Goal: Transaction & Acquisition: Purchase product/service

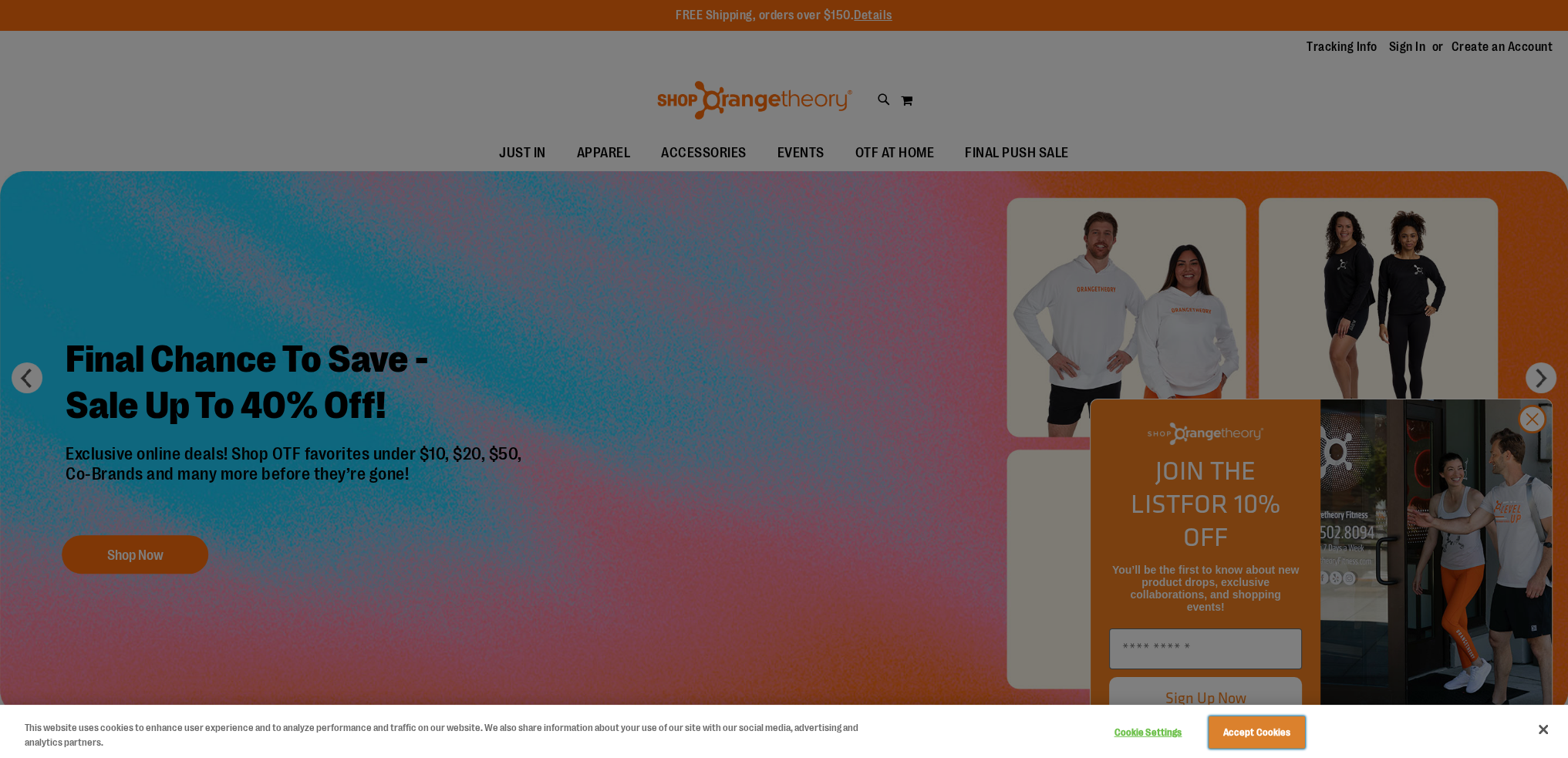
click at [1276, 733] on button "Accept Cookies" at bounding box center [1257, 732] width 96 height 32
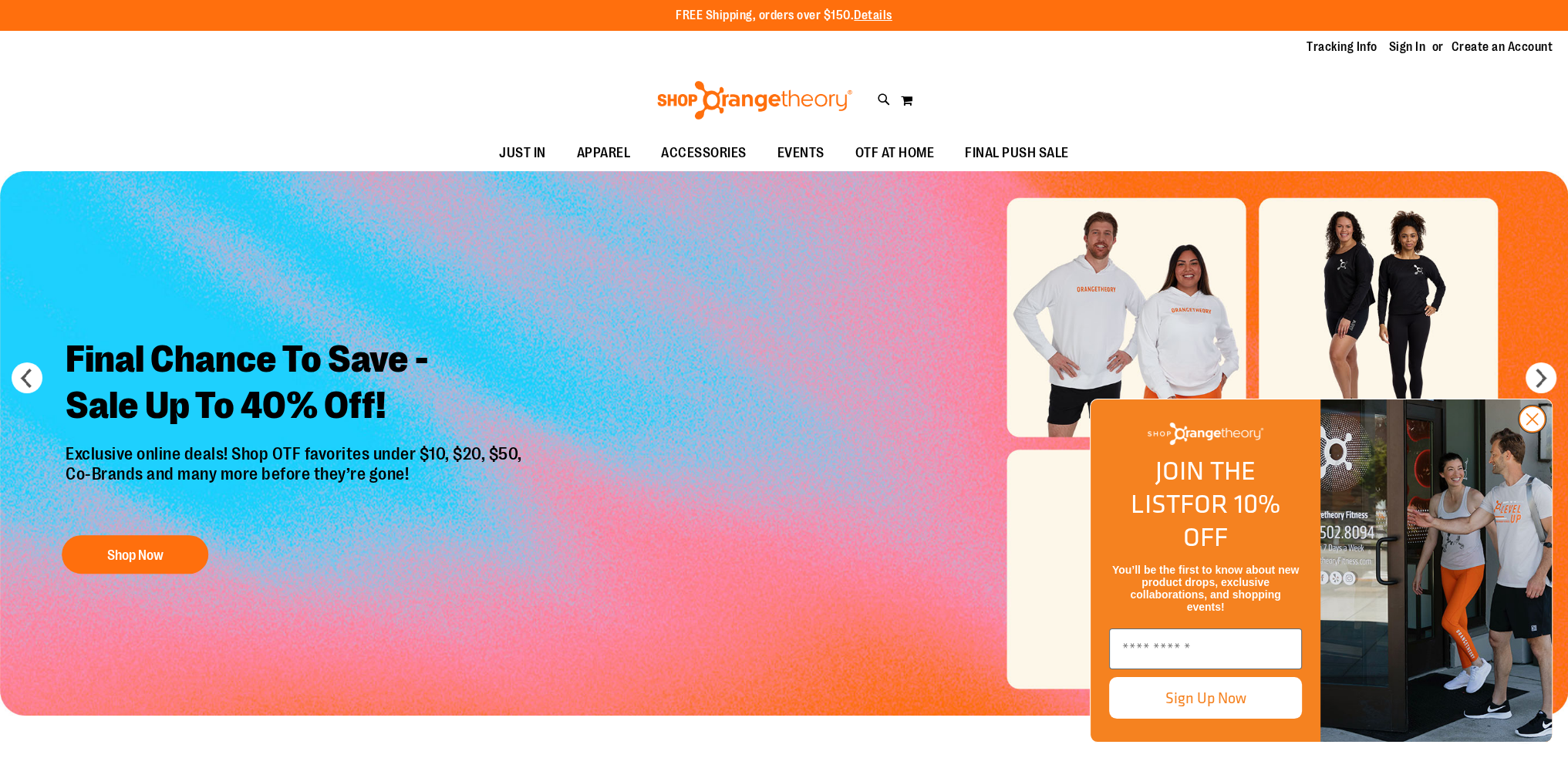
click at [1534, 432] on circle "Close dialog" at bounding box center [1532, 419] width 26 height 26
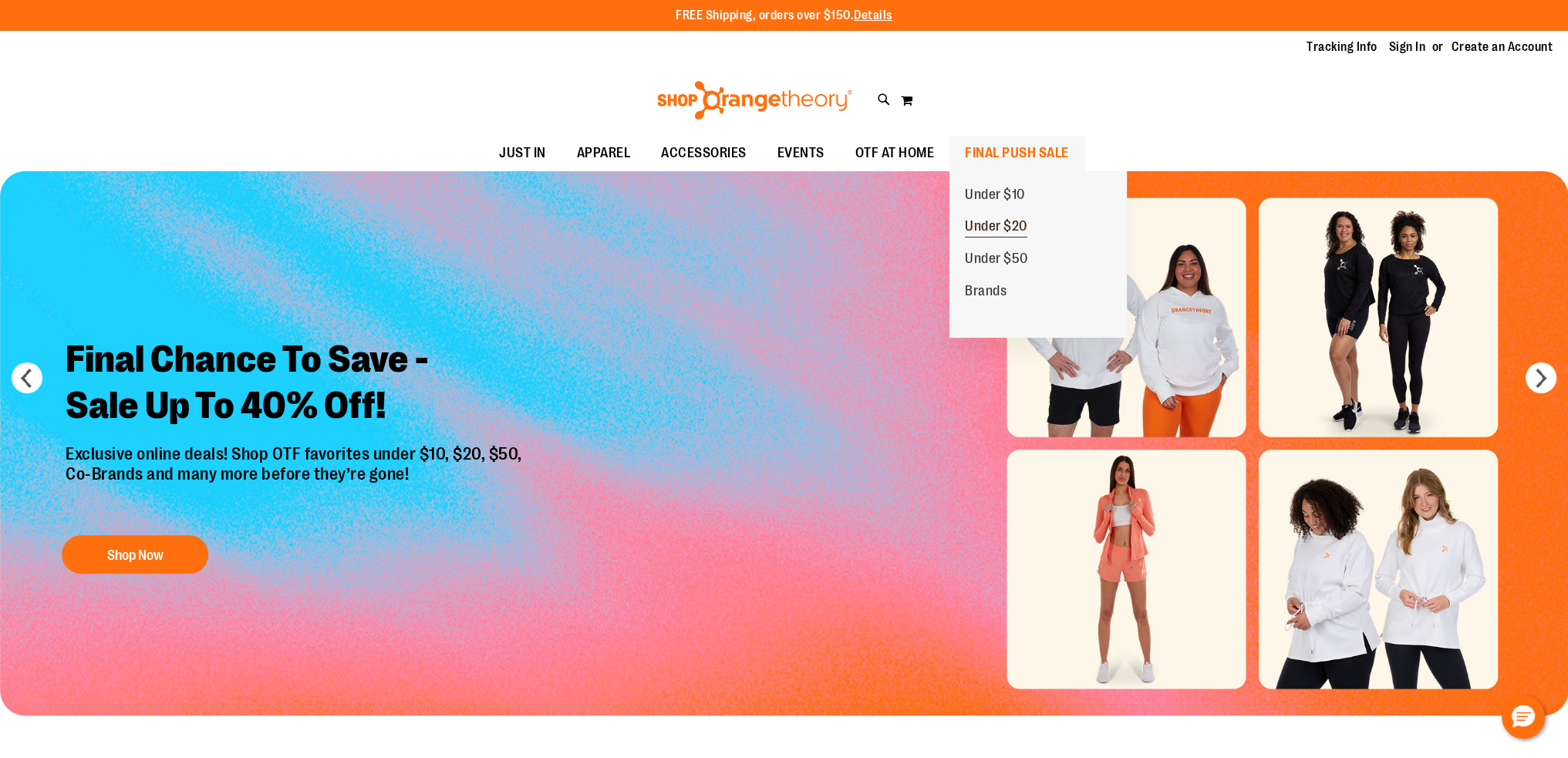
click at [975, 224] on span "Under $20" at bounding box center [996, 228] width 62 height 19
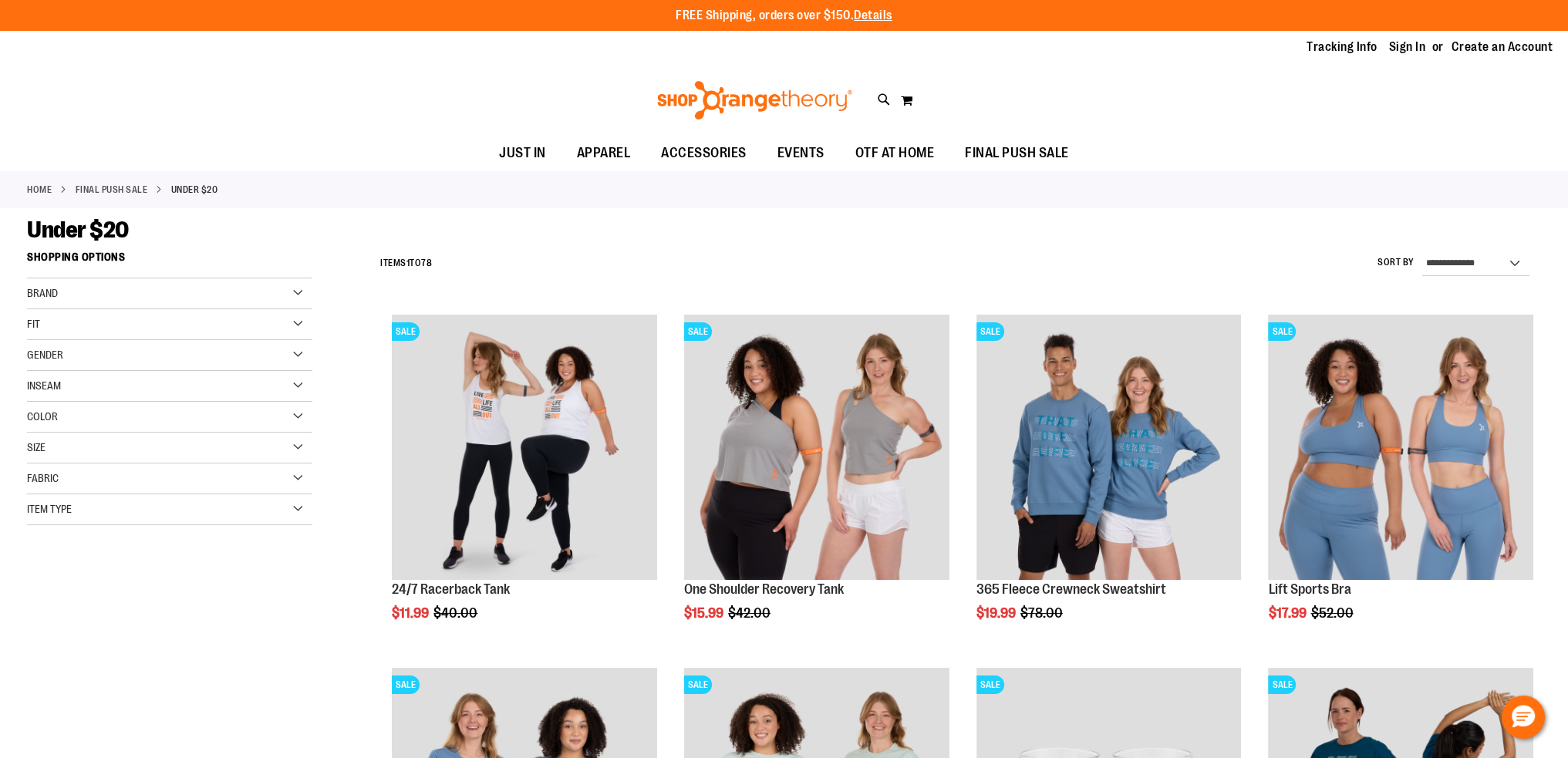
click at [281, 354] on div "Gender" at bounding box center [170, 355] width 286 height 31
click at [522, 243] on div "**********" at bounding box center [956, 263] width 1169 height 40
click at [1498, 256] on select "**********" at bounding box center [1476, 263] width 107 height 25
select select "*********"
click at [1422, 251] on select "**********" at bounding box center [1476, 263] width 107 height 25
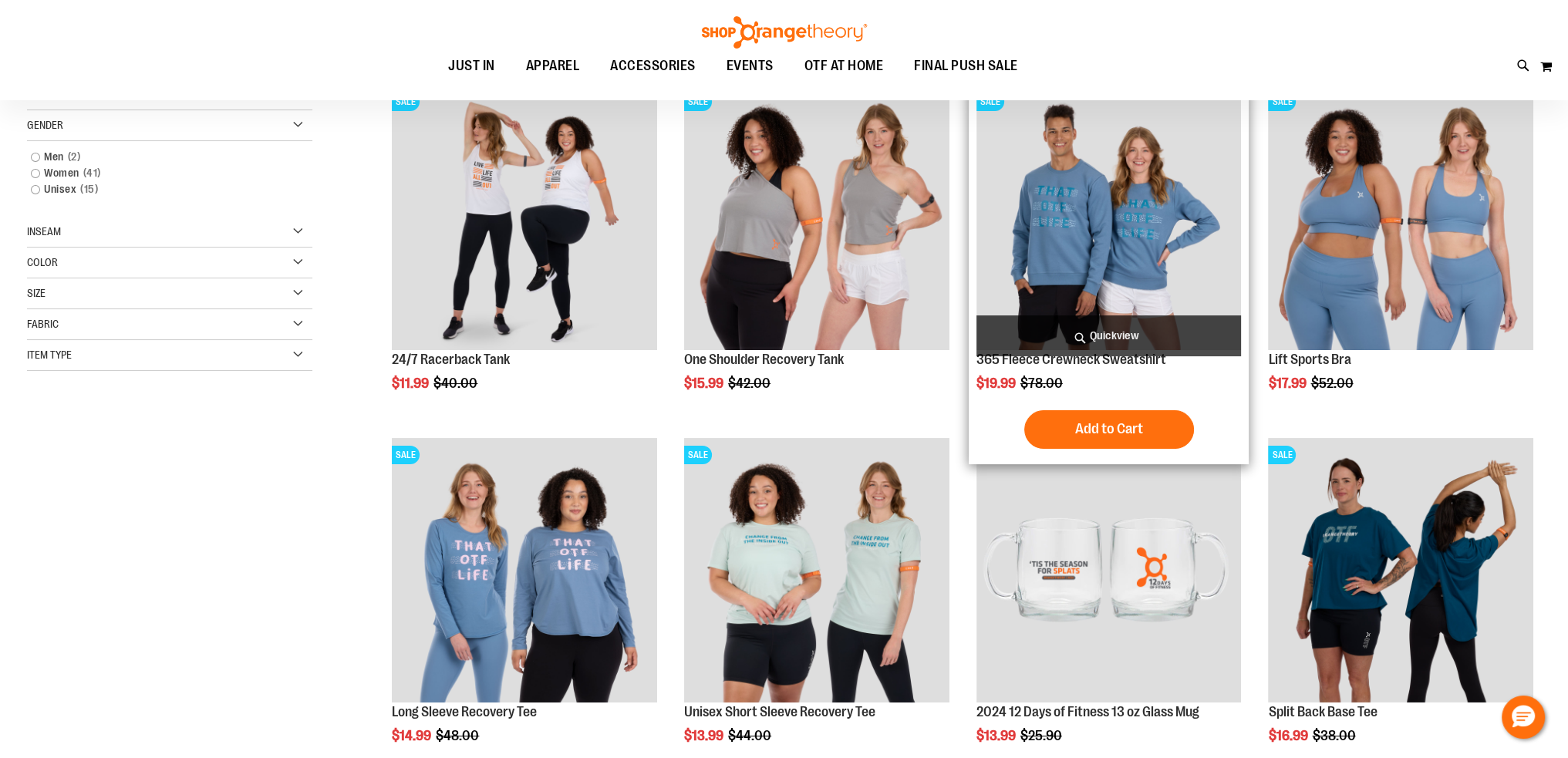
scroll to position [243, 0]
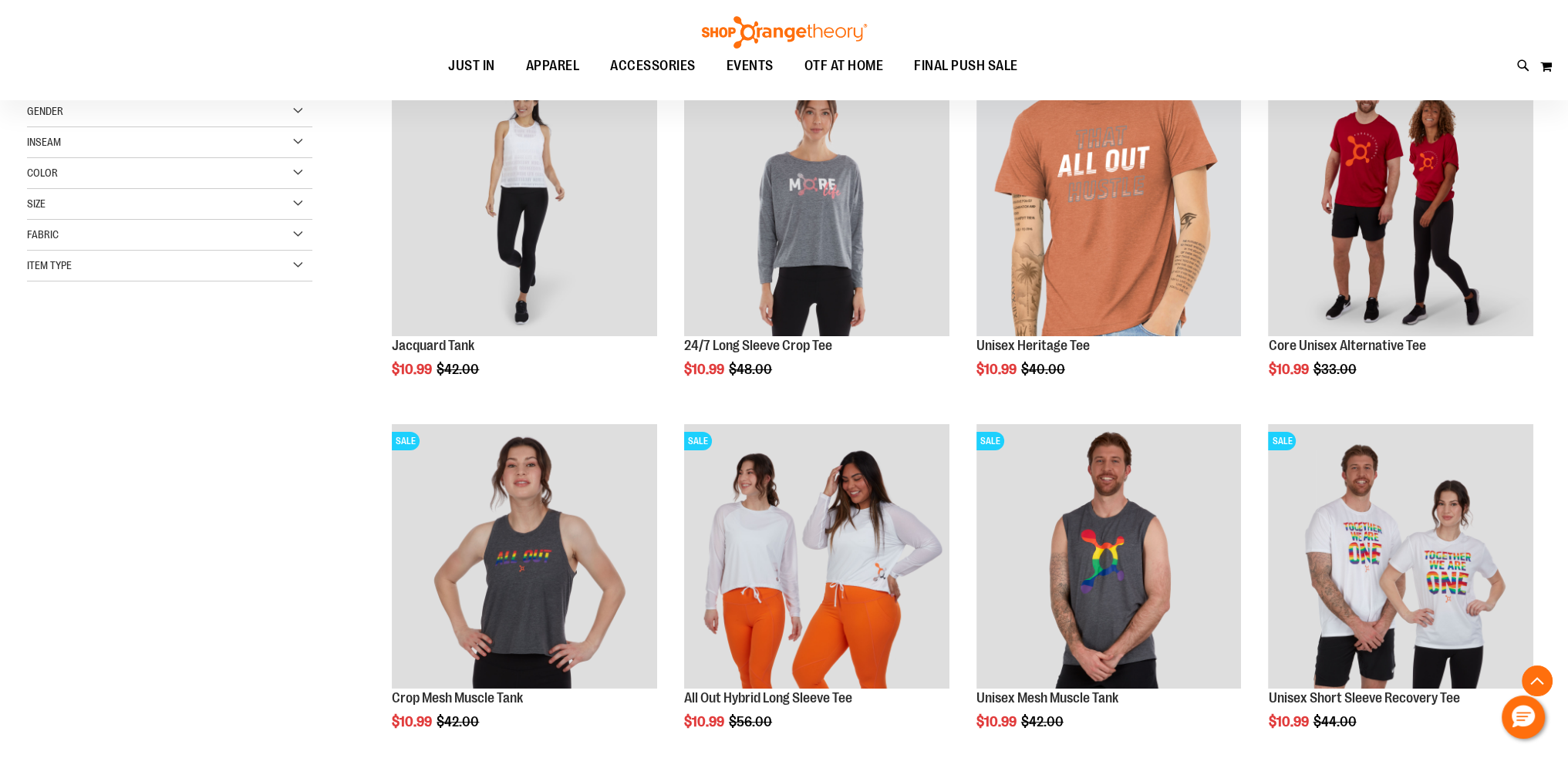
click at [295, 209] on div "Size" at bounding box center [170, 204] width 286 height 31
click at [136, 246] on div "L" at bounding box center [142, 243] width 23 height 23
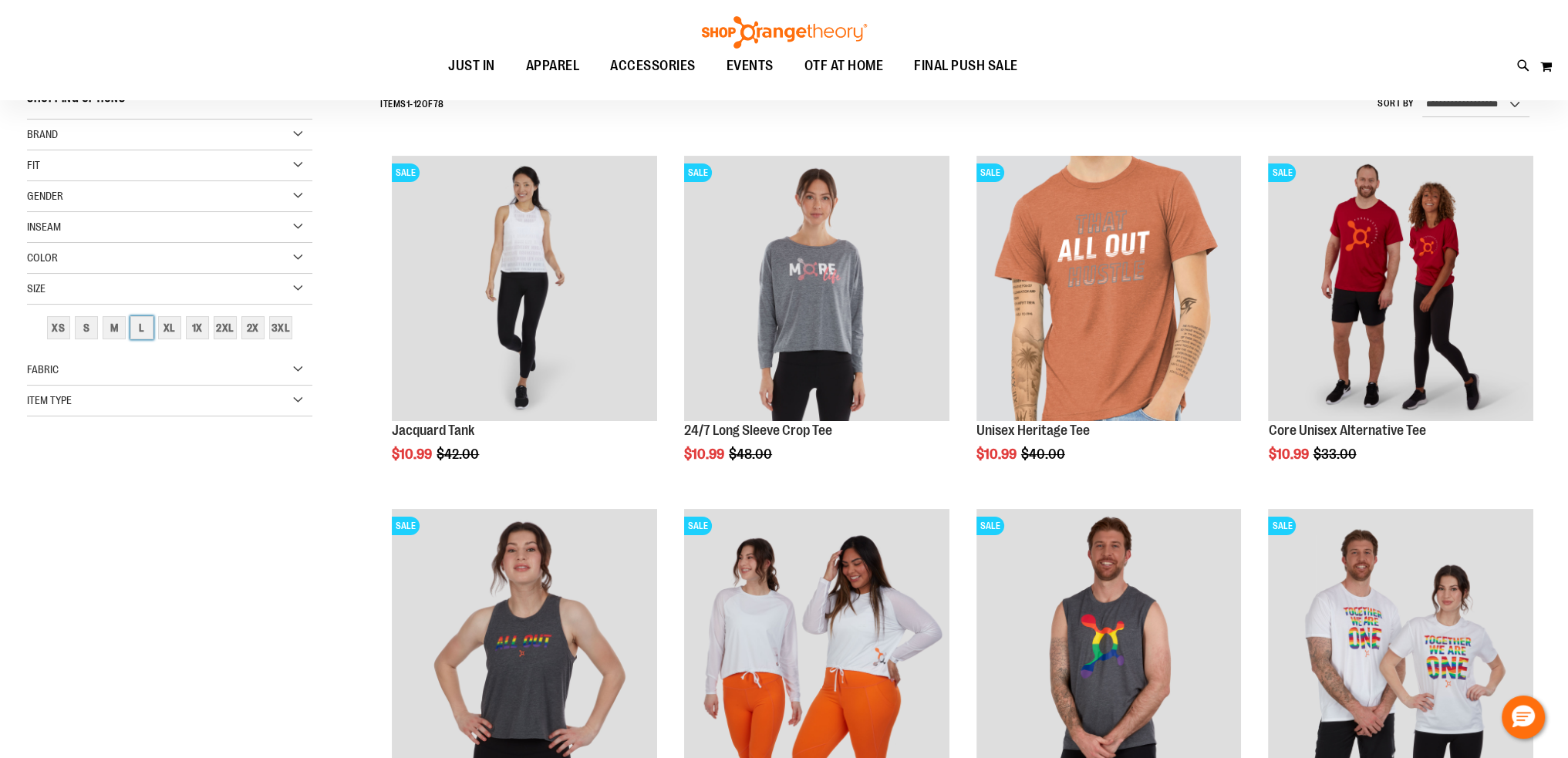
scroll to position [143, 0]
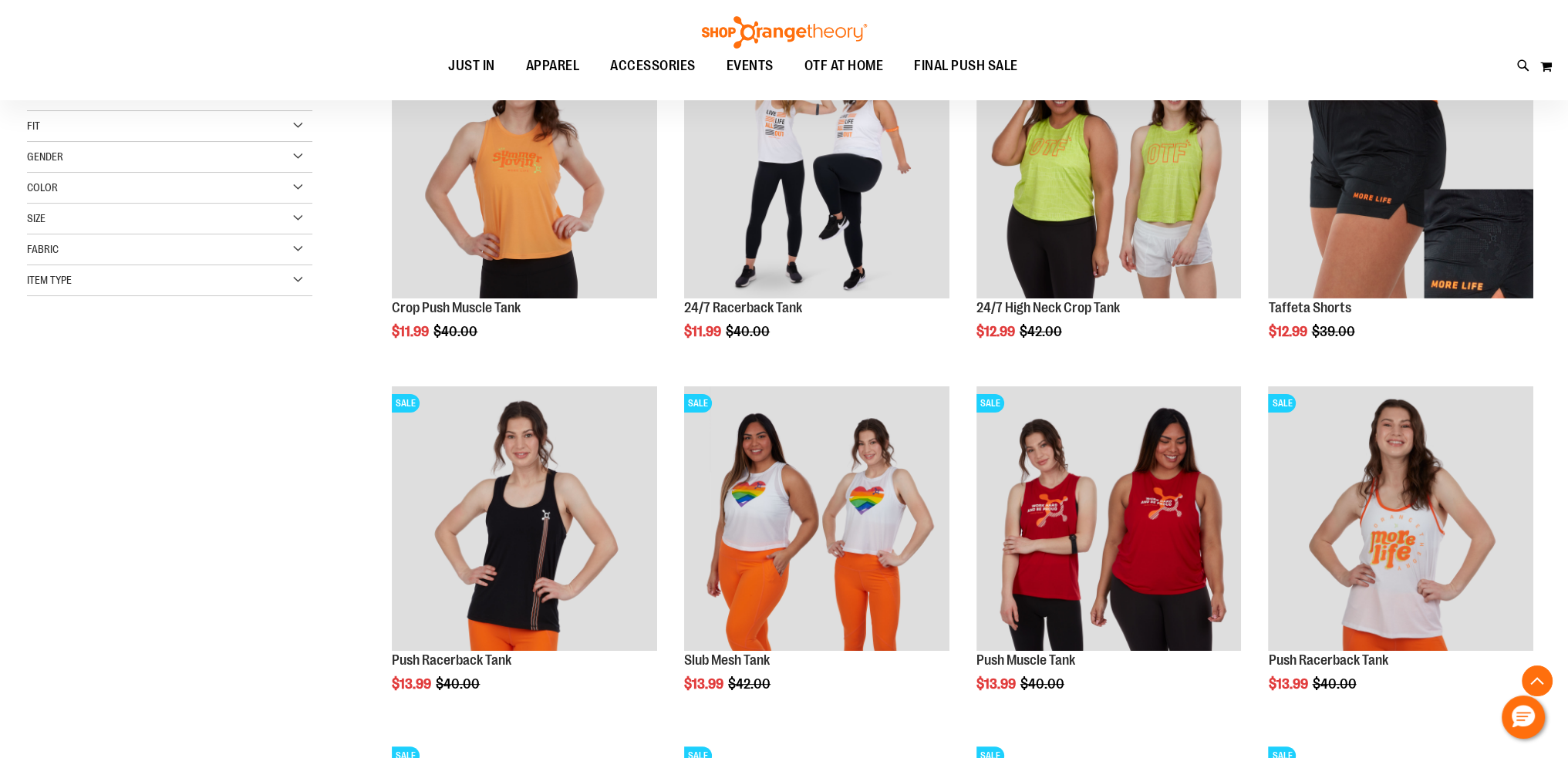
scroll to position [307, 0]
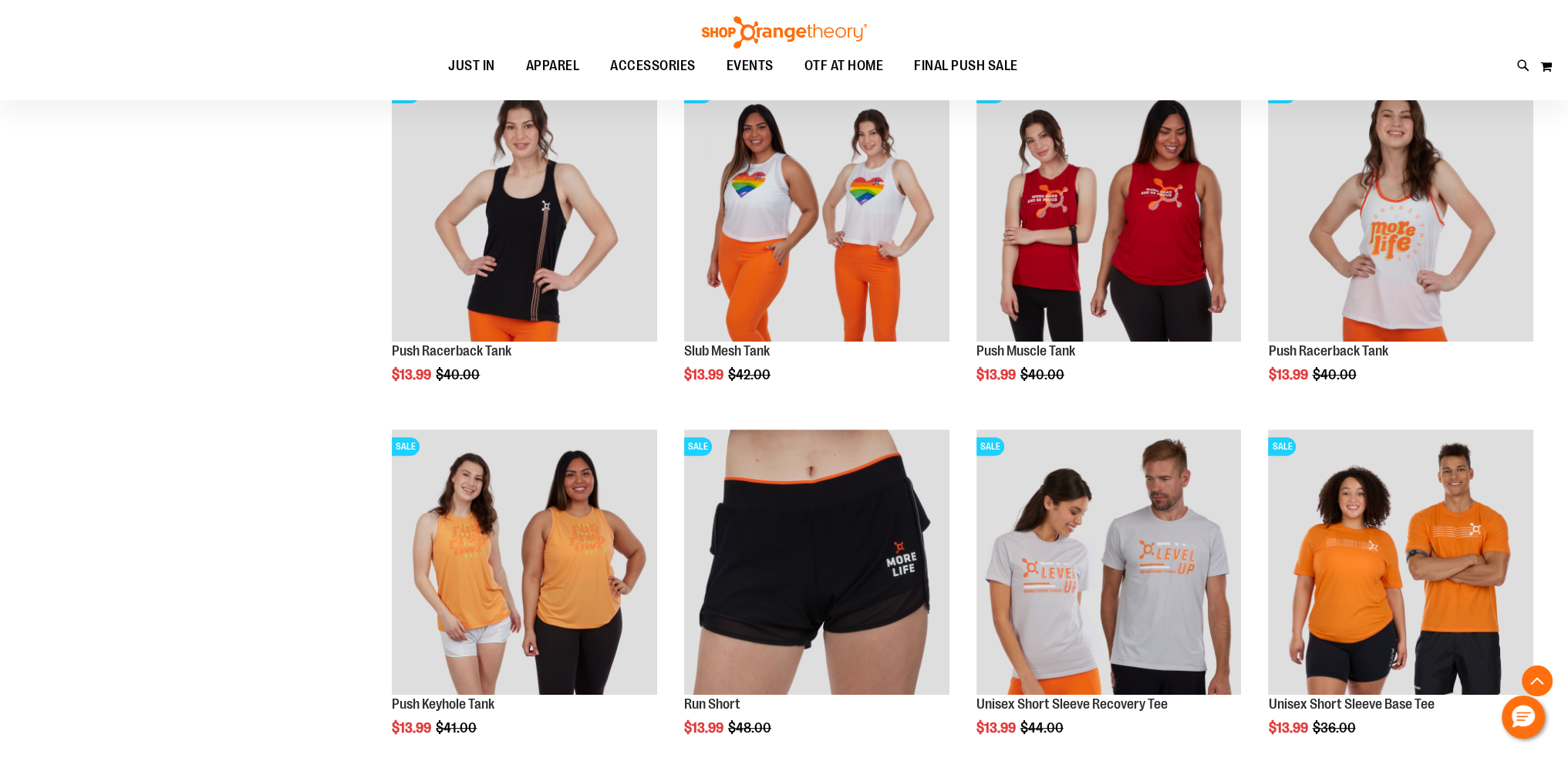
scroll to position [462, 0]
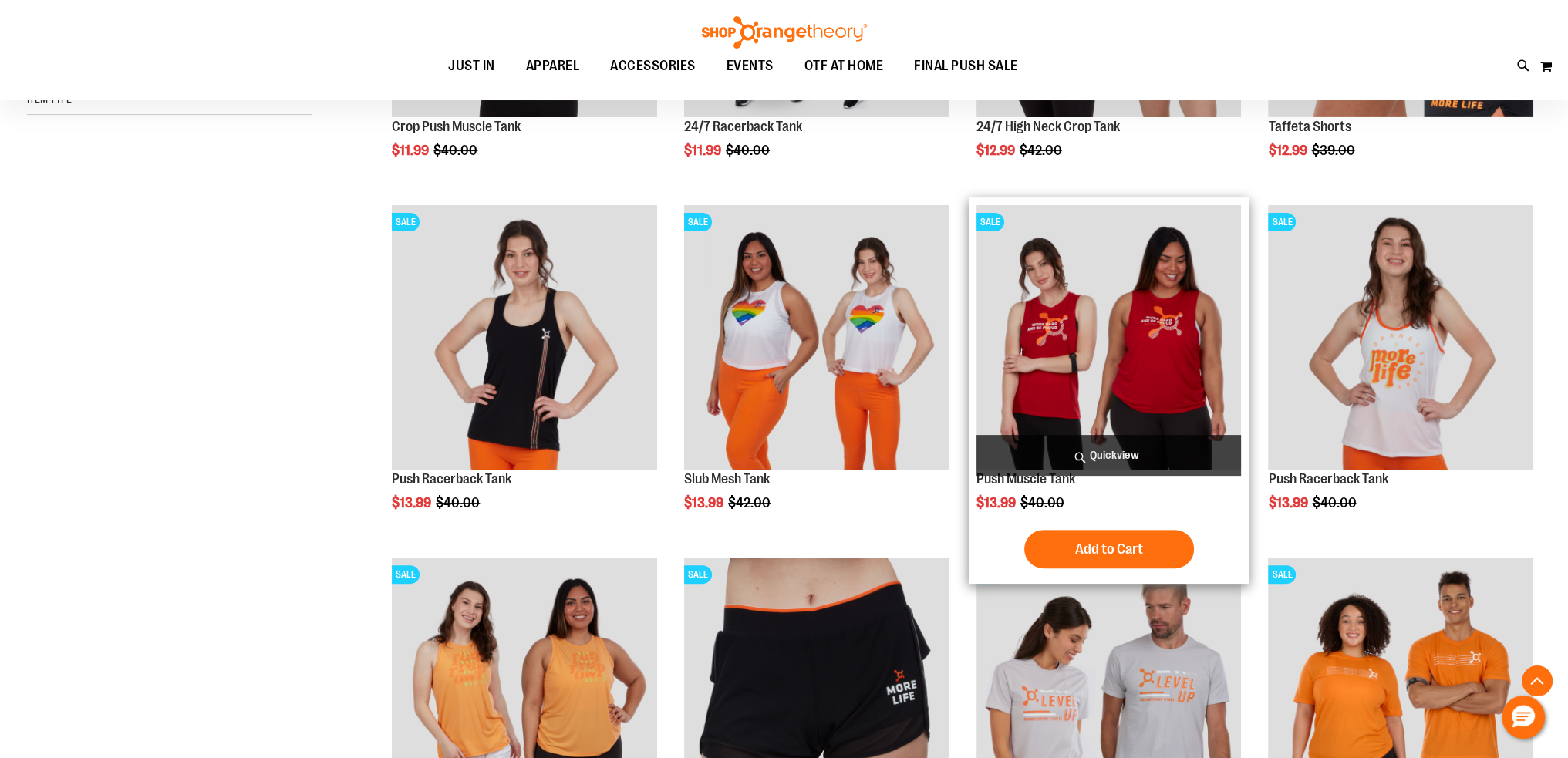
click at [1109, 379] on img "product" at bounding box center [1109, 337] width 265 height 265
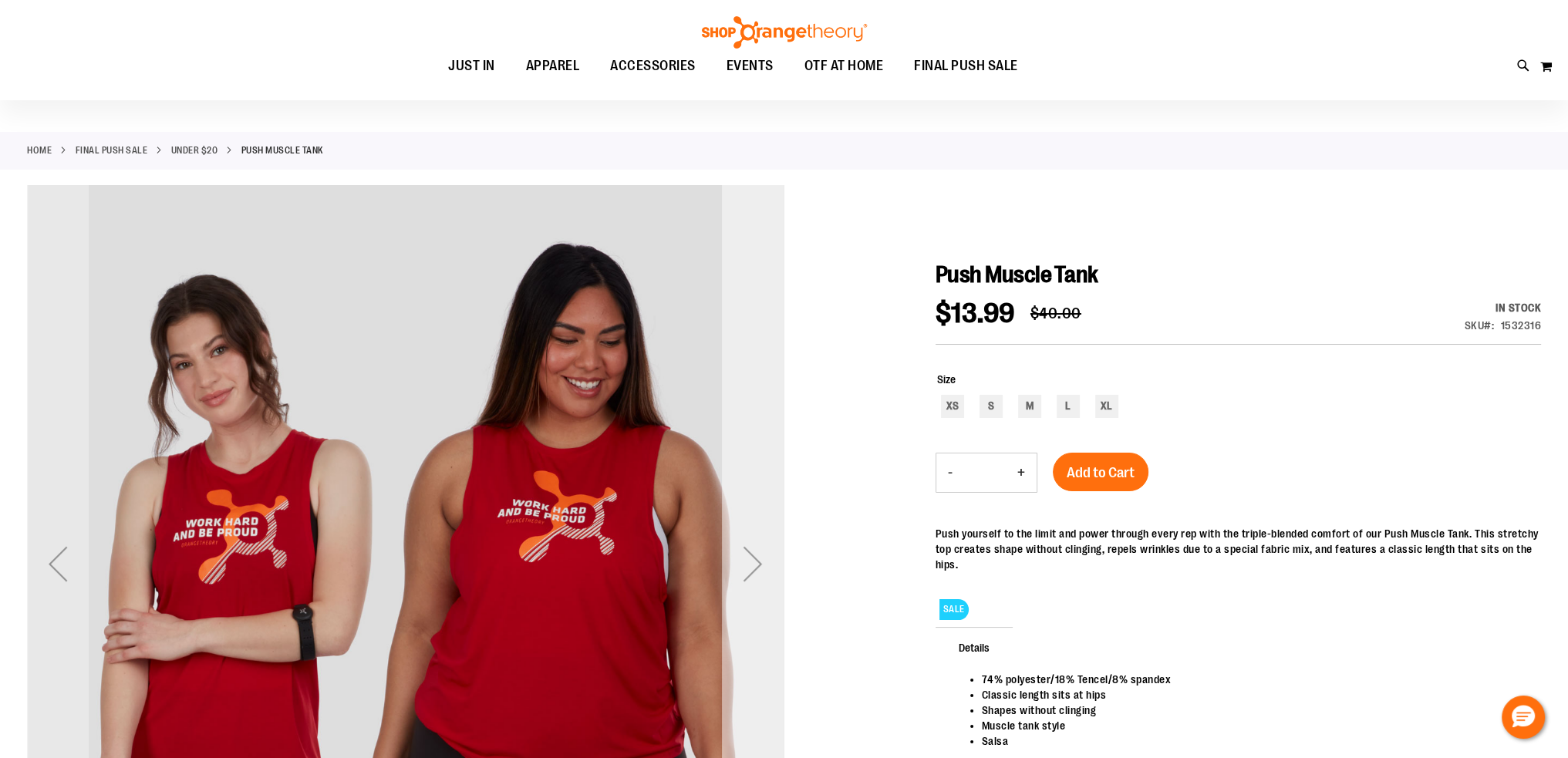
scroll to position [76, 0]
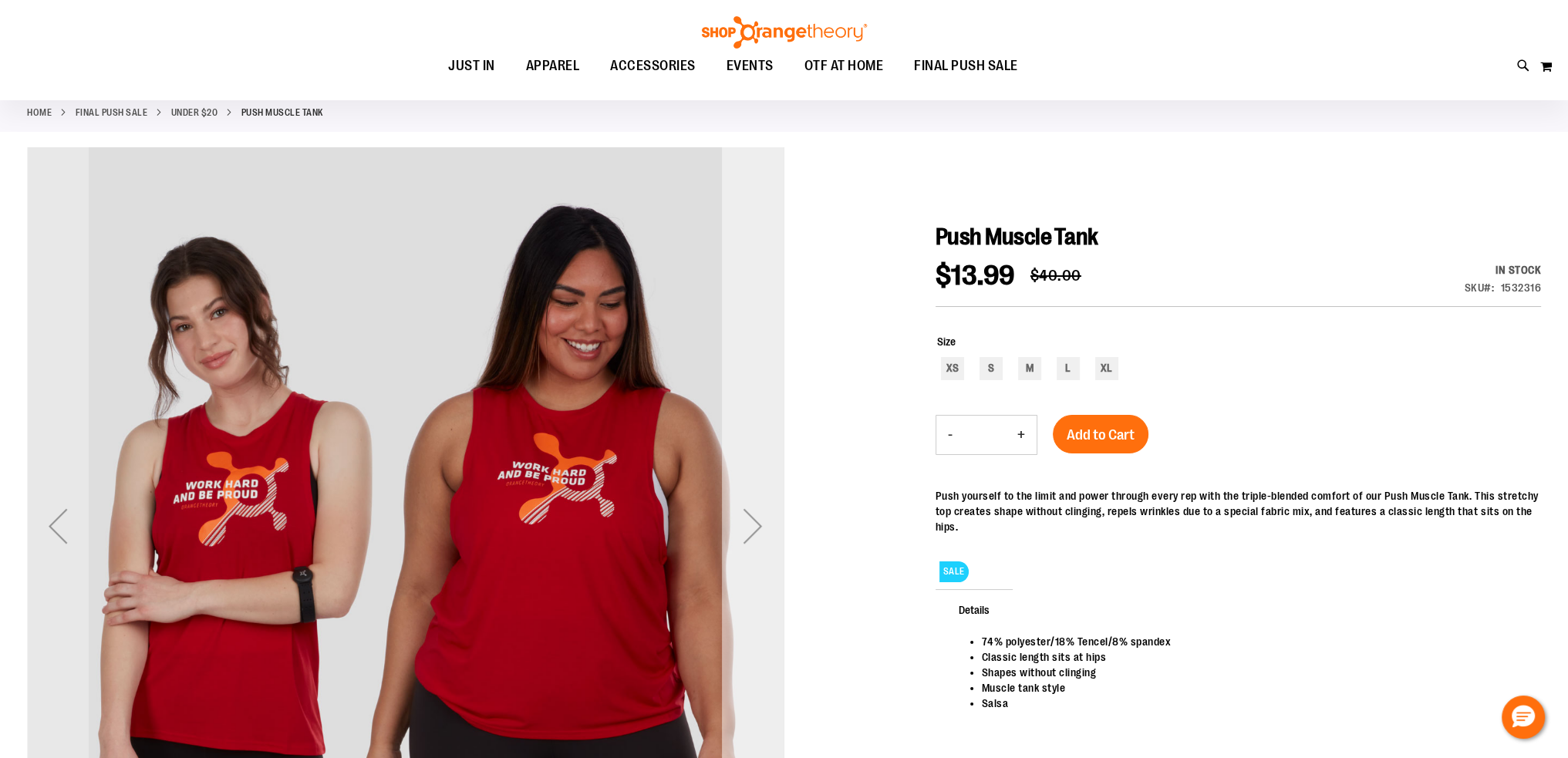
click at [756, 522] on div "Next" at bounding box center [752, 526] width 62 height 62
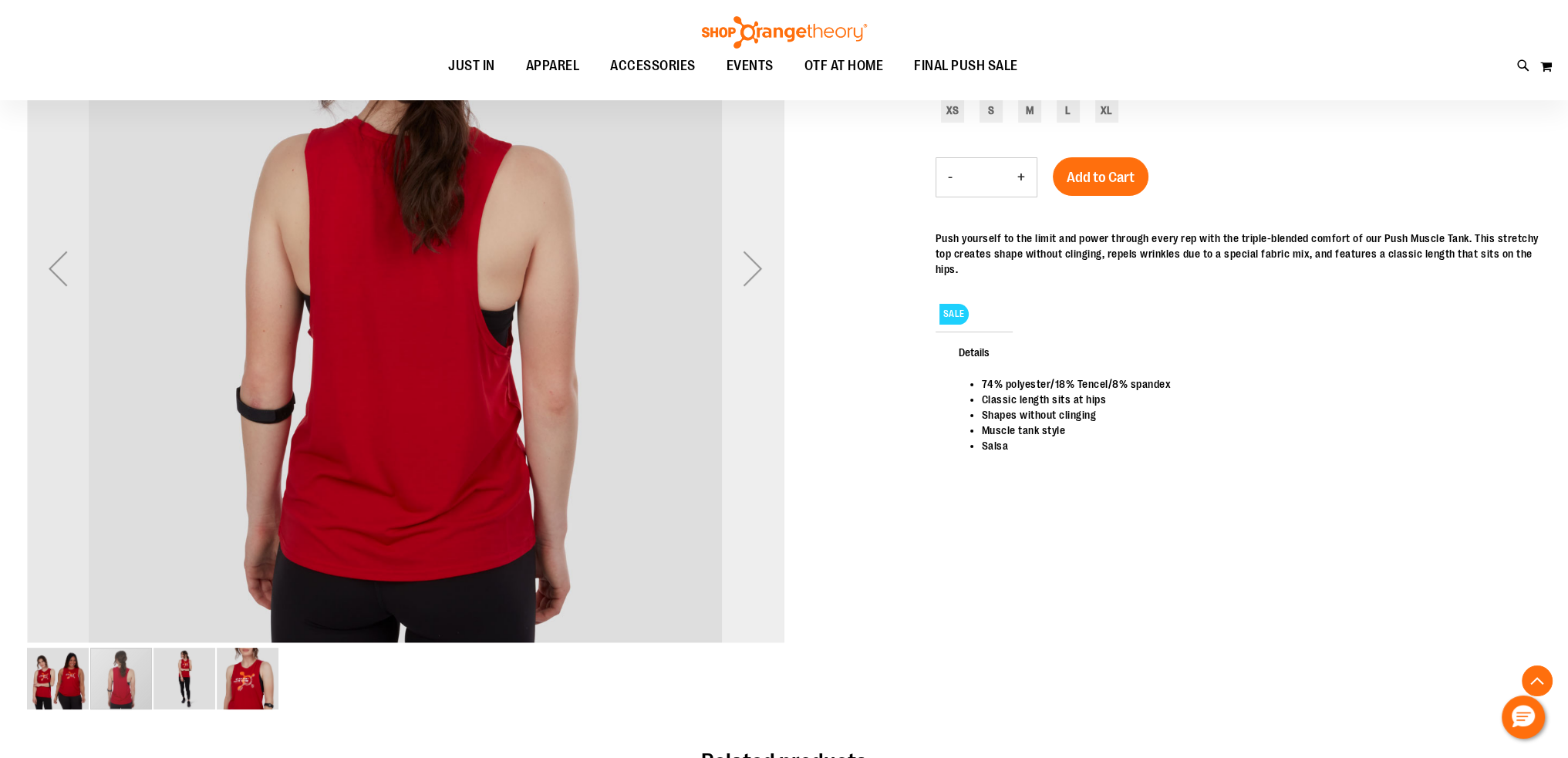
scroll to position [307, 0]
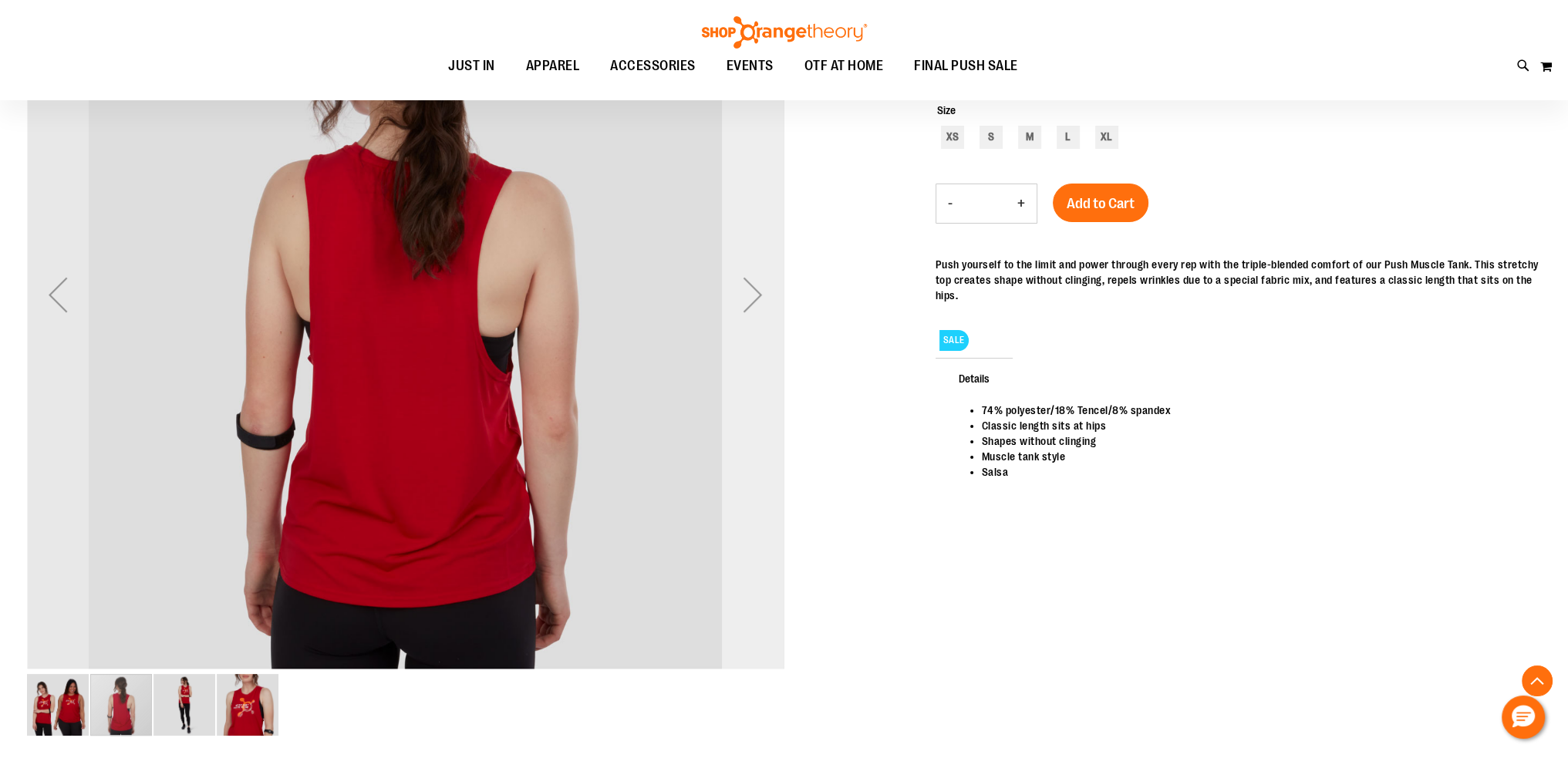
click at [765, 291] on div "Next" at bounding box center [752, 295] width 62 height 62
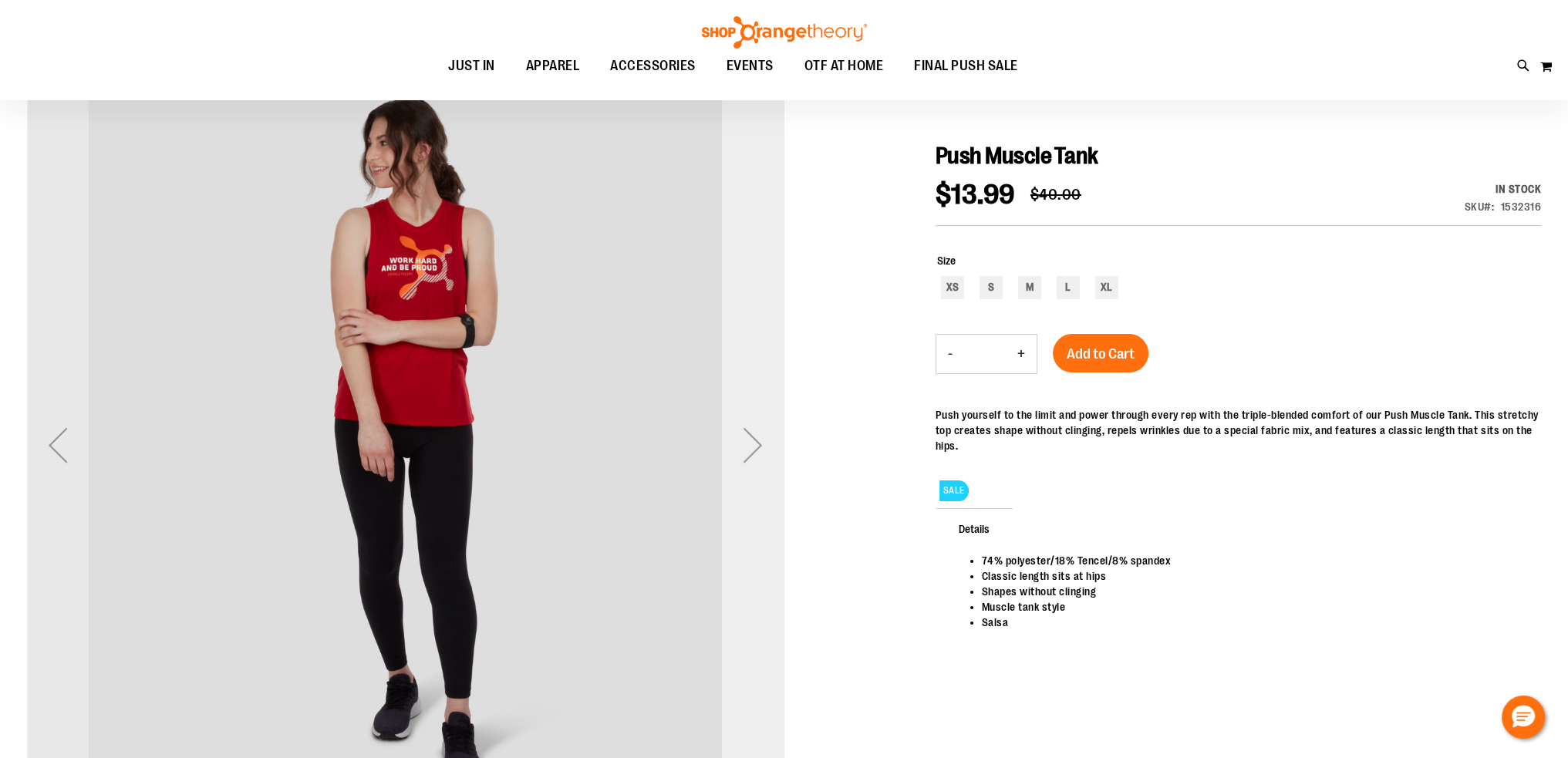
scroll to position [154, 0]
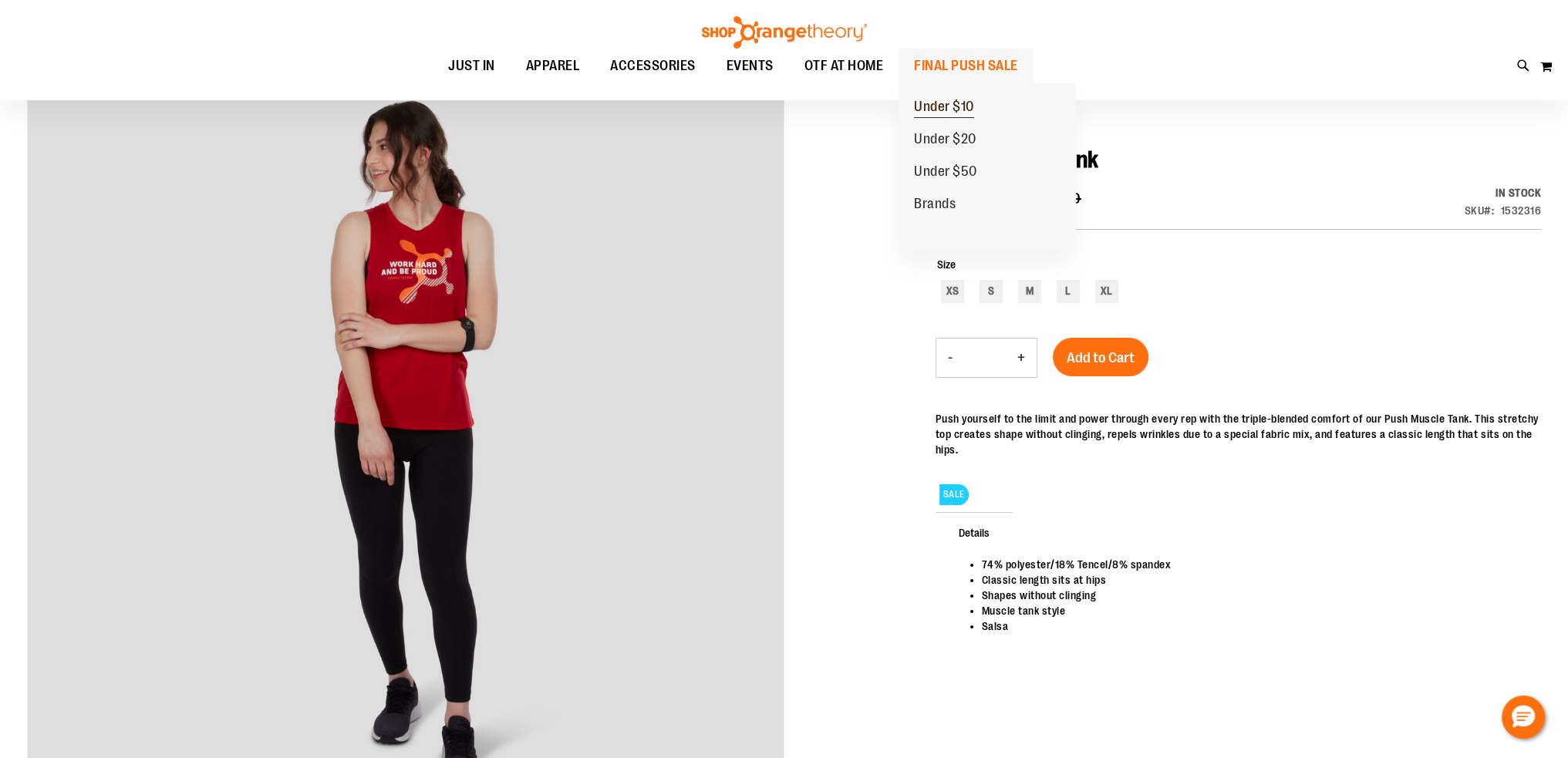
click at [942, 98] on span "Under $10" at bounding box center [944, 108] width 60 height 19
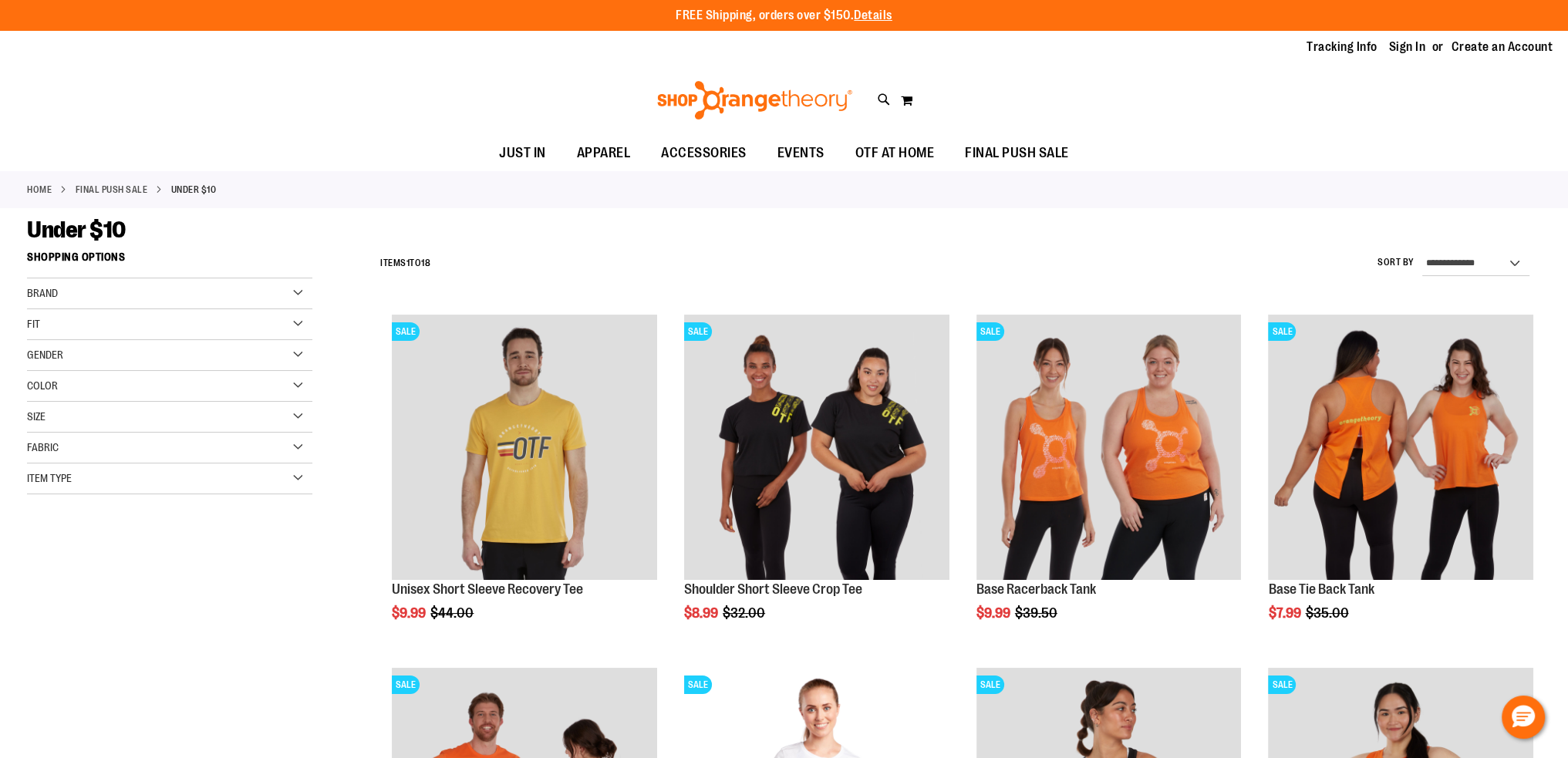
click at [142, 419] on div "Size" at bounding box center [170, 417] width 286 height 31
click at [188, 451] on div "L" at bounding box center [197, 455] width 23 height 23
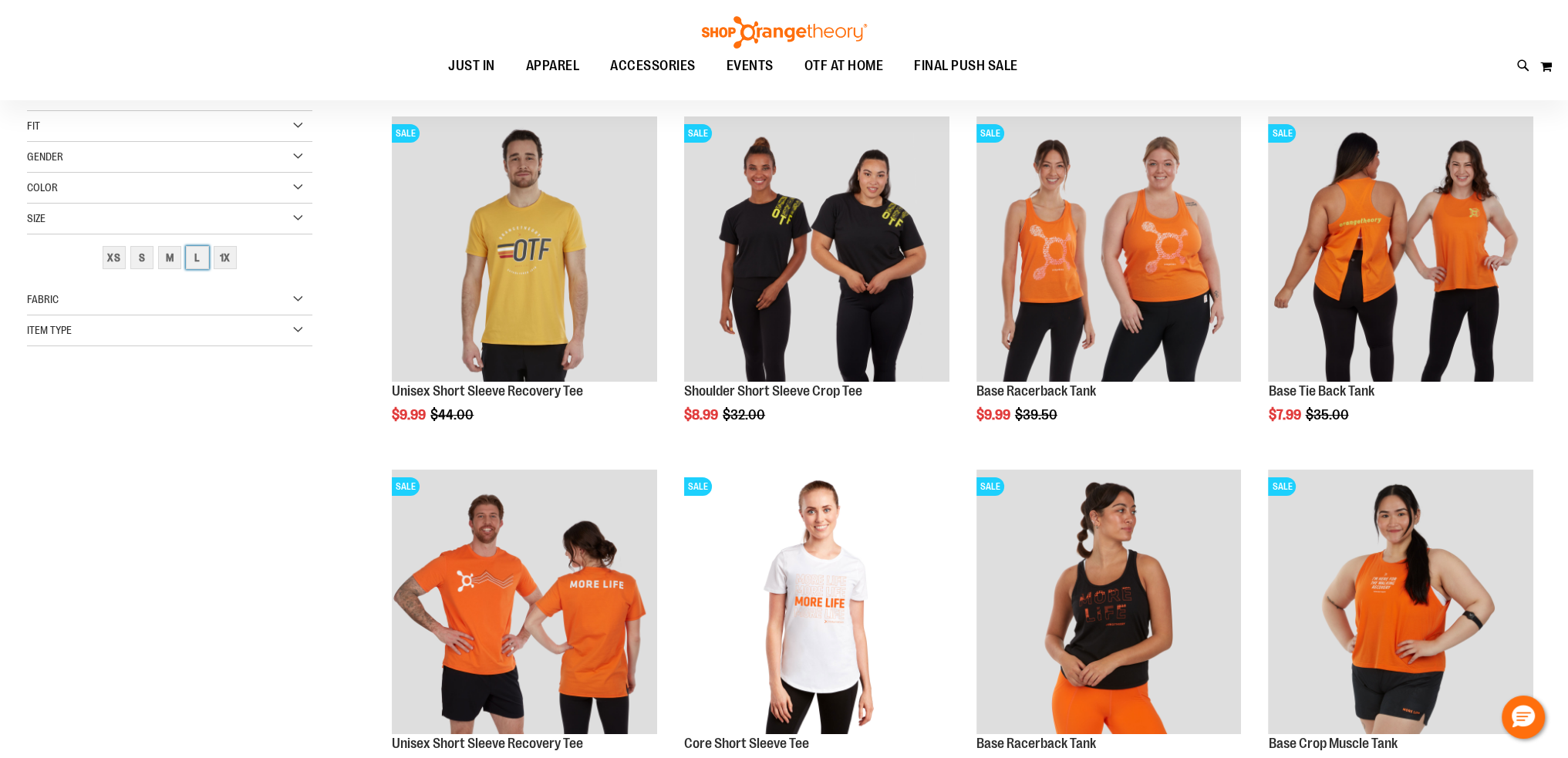
scroll to position [243, 0]
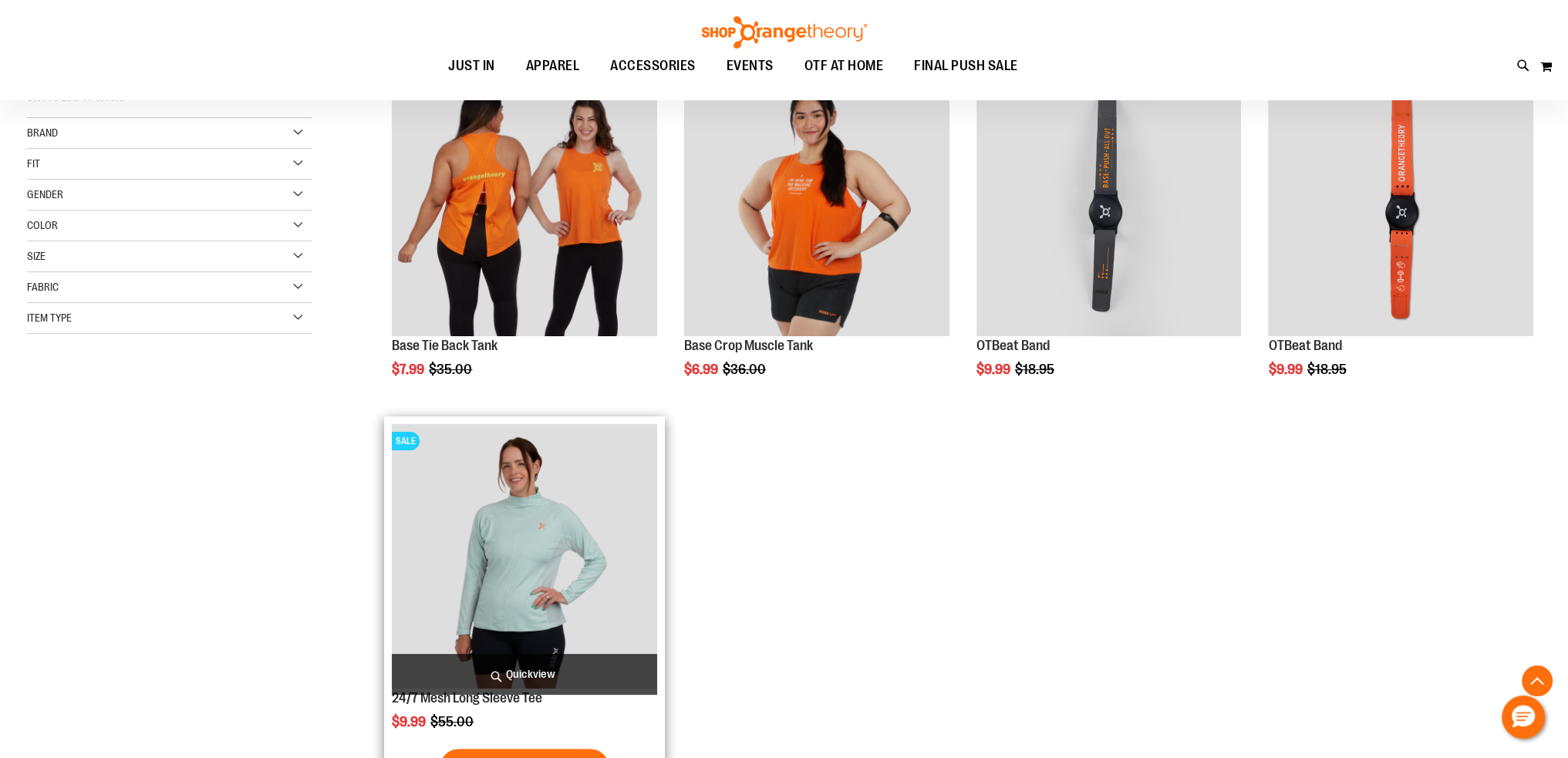
click at [544, 560] on img "product" at bounding box center [523, 556] width 265 height 265
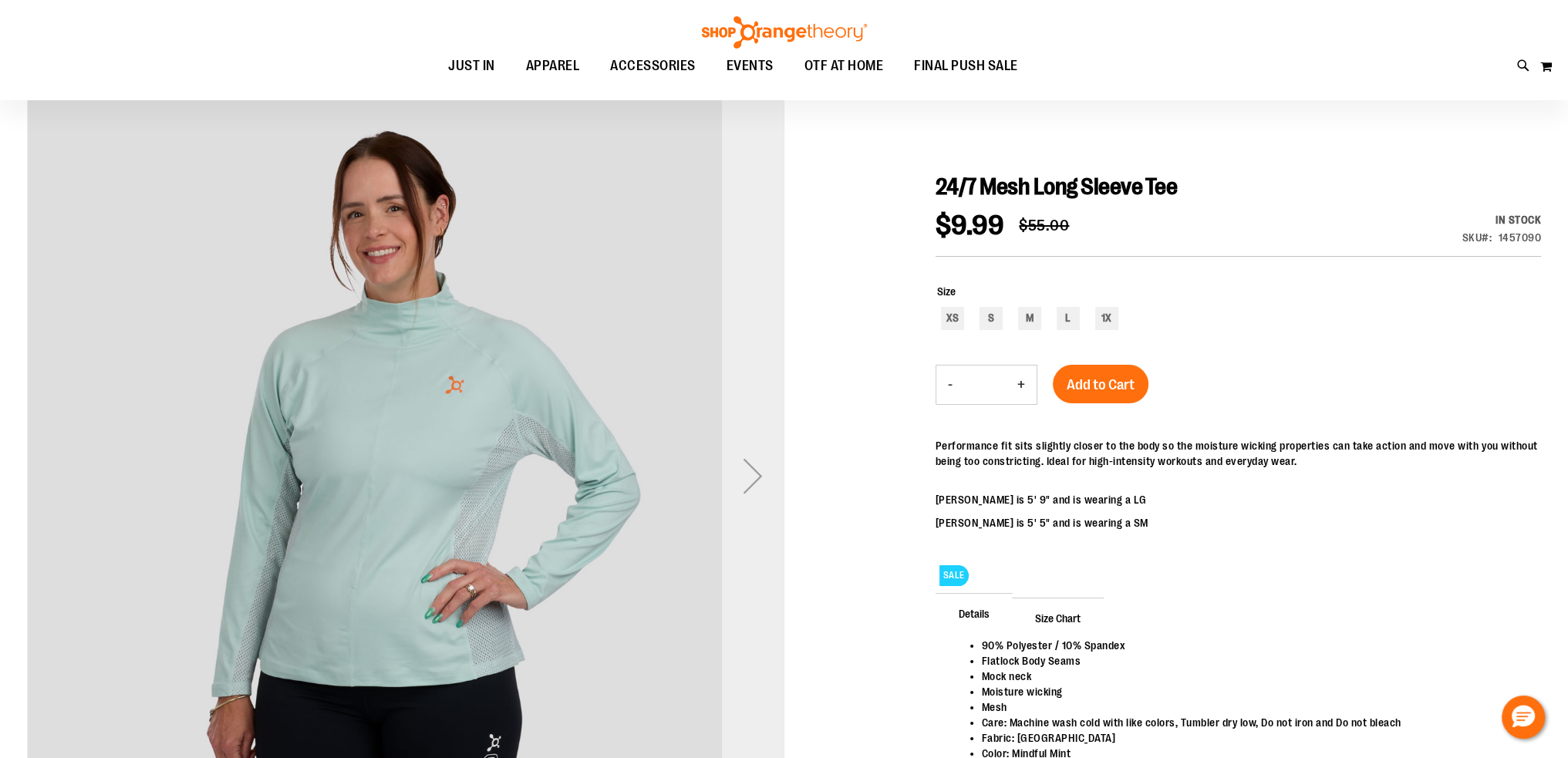
scroll to position [154, 0]
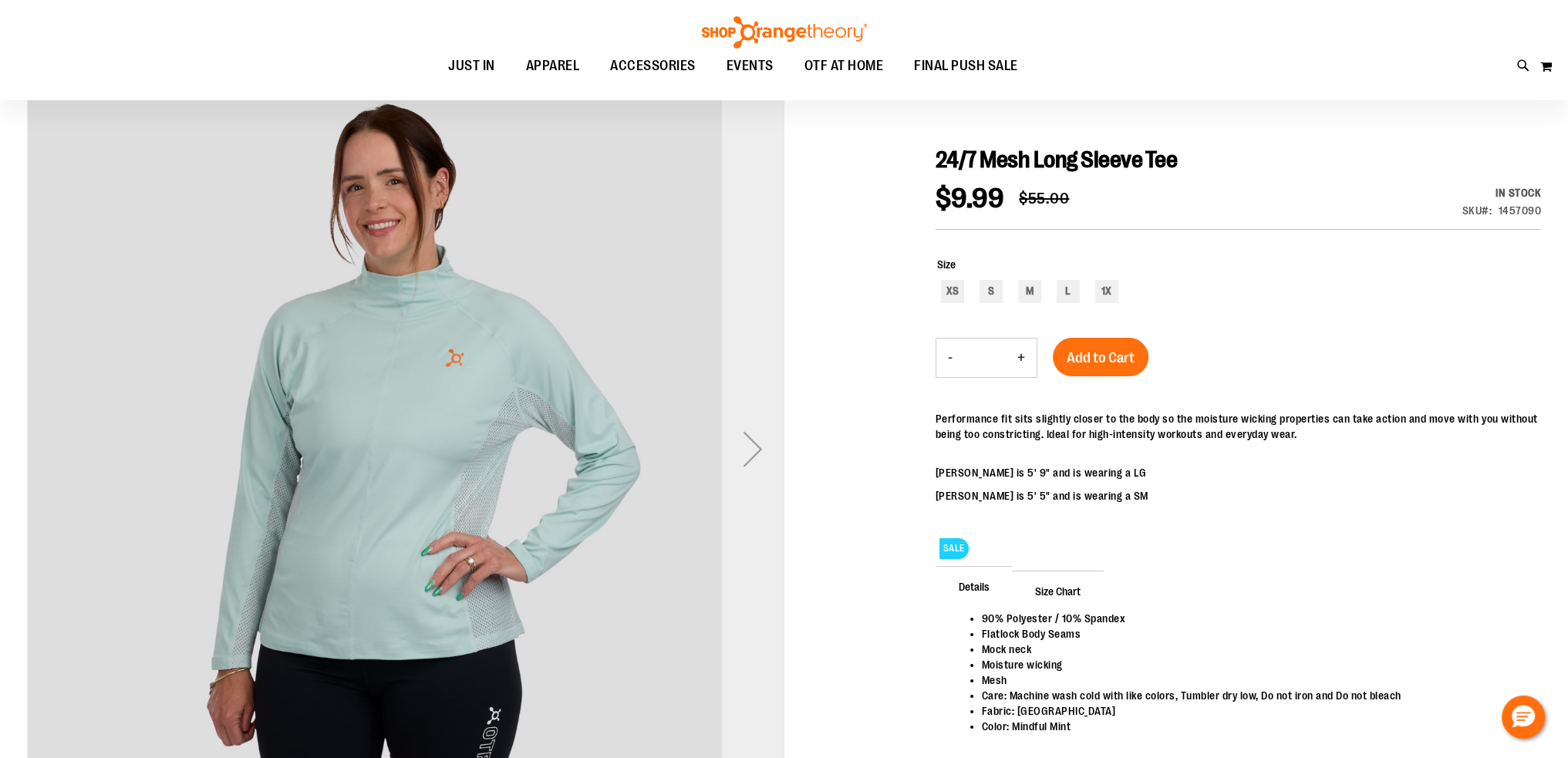
click at [757, 446] on div "Next" at bounding box center [752, 448] width 62 height 62
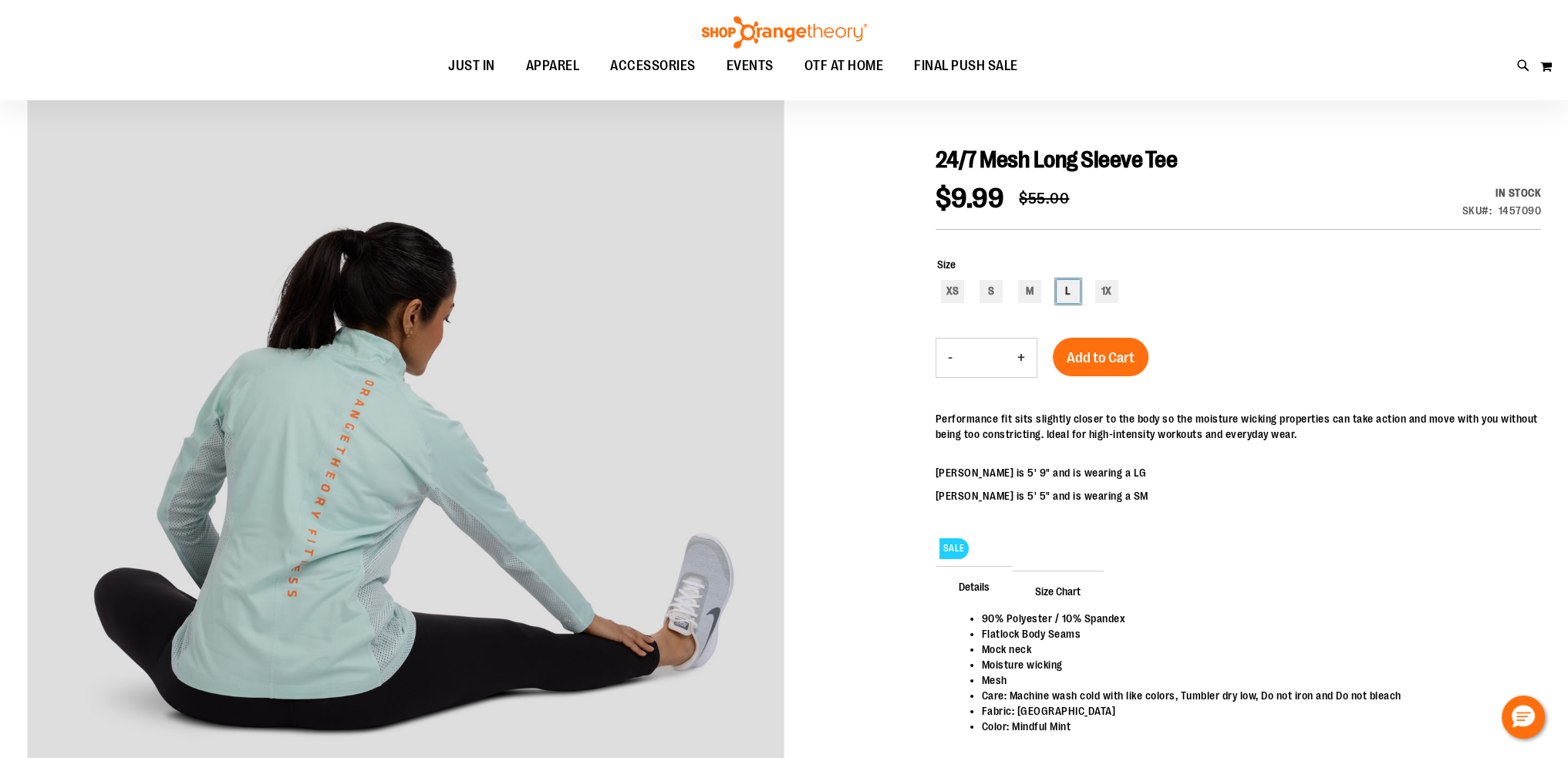
click at [1066, 287] on div "L" at bounding box center [1068, 291] width 23 height 23
type input "***"
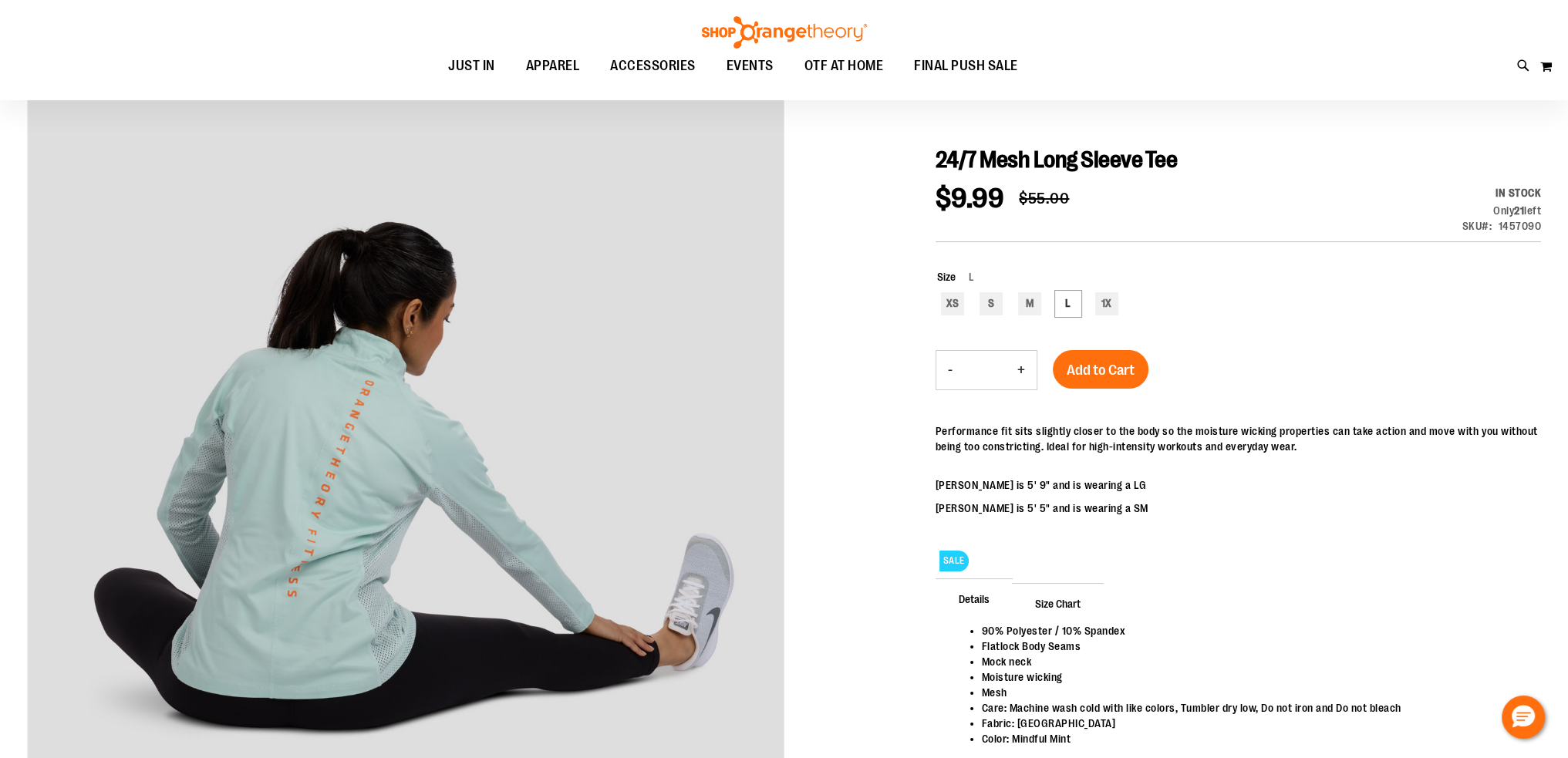
click at [1047, 604] on span "Size Chart" at bounding box center [1057, 603] width 92 height 40
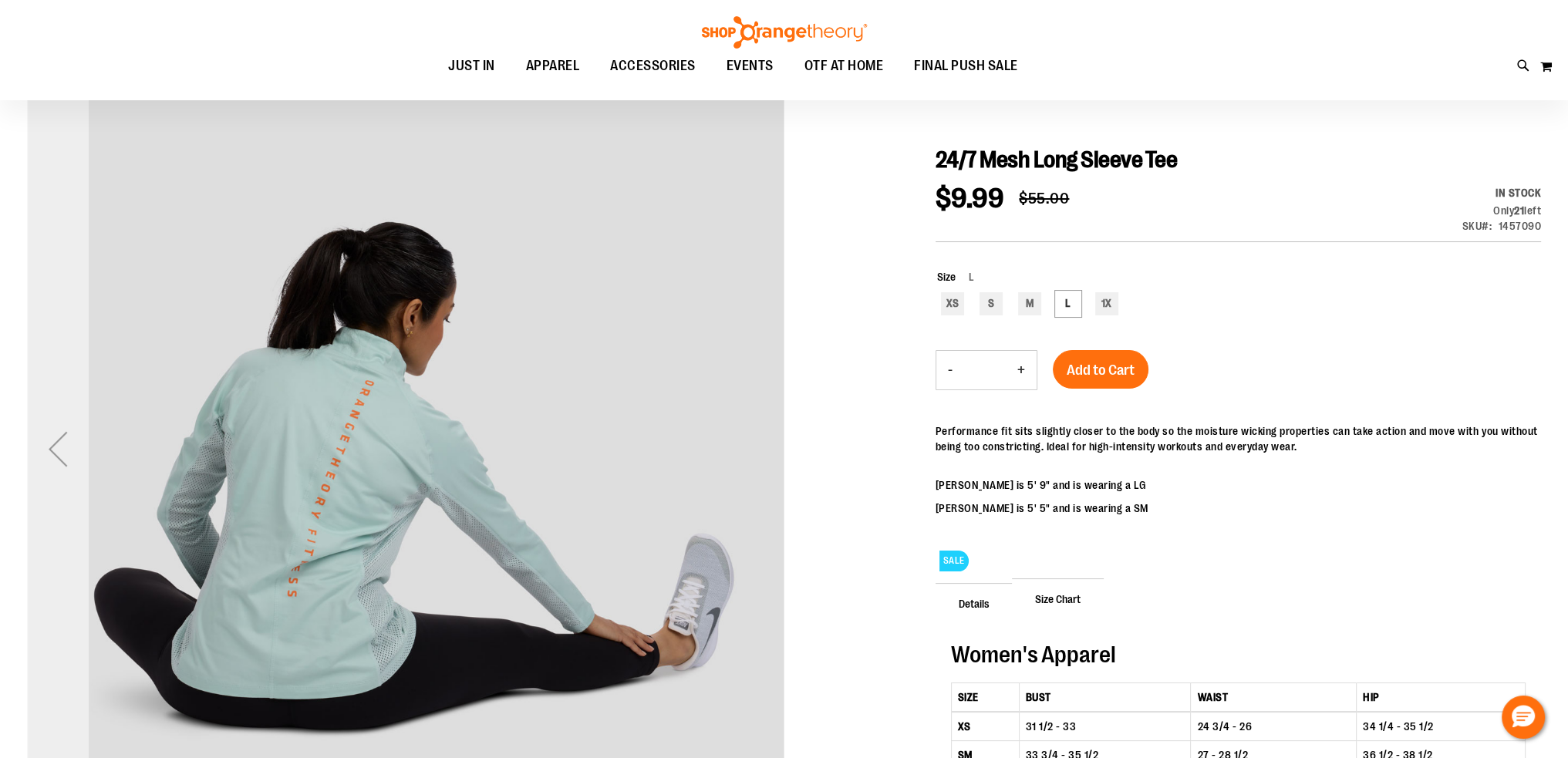
click at [60, 456] on div "Previous" at bounding box center [58, 448] width 62 height 62
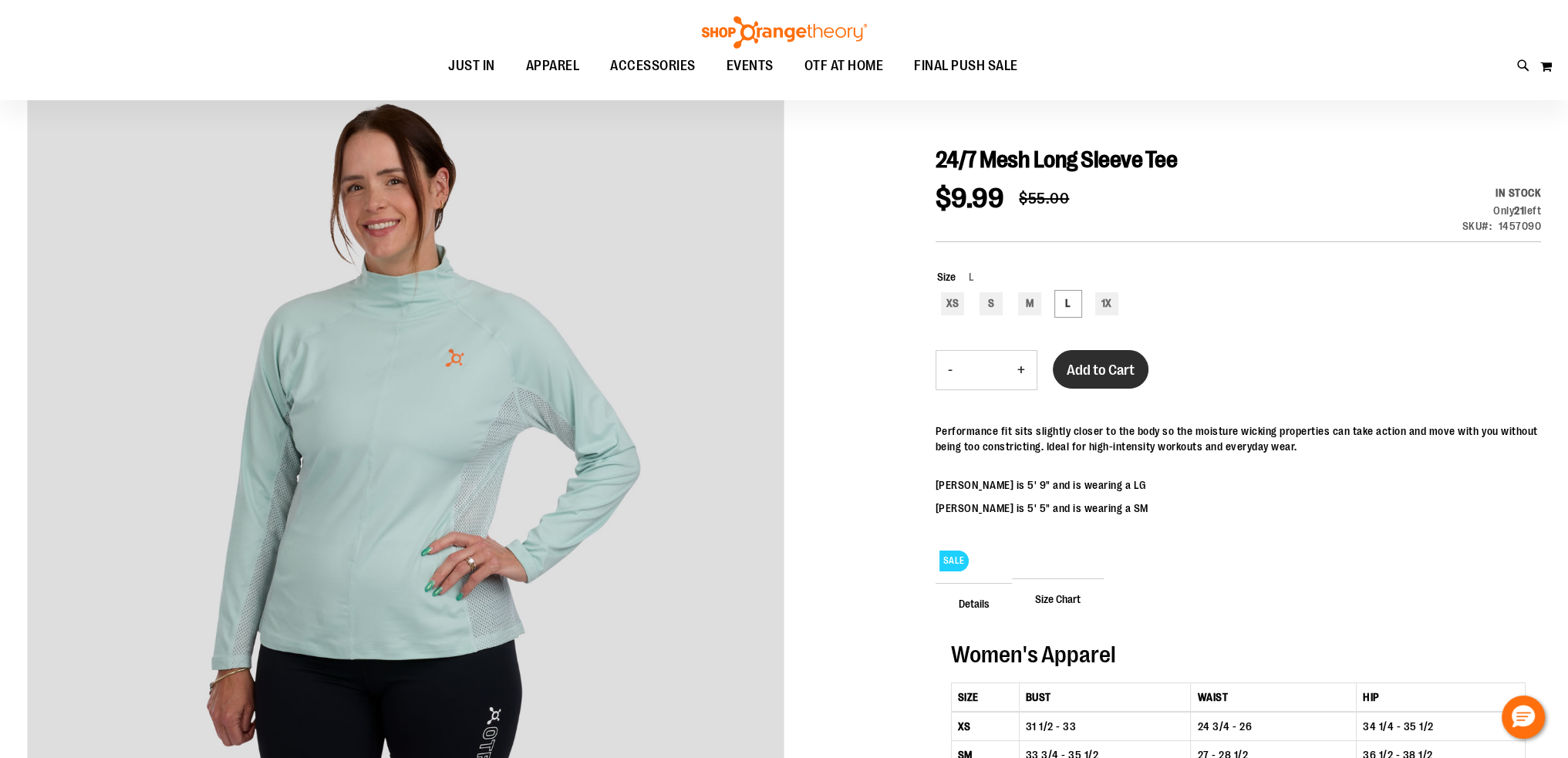
click at [1133, 364] on span "Add to Cart" at bounding box center [1101, 370] width 68 height 17
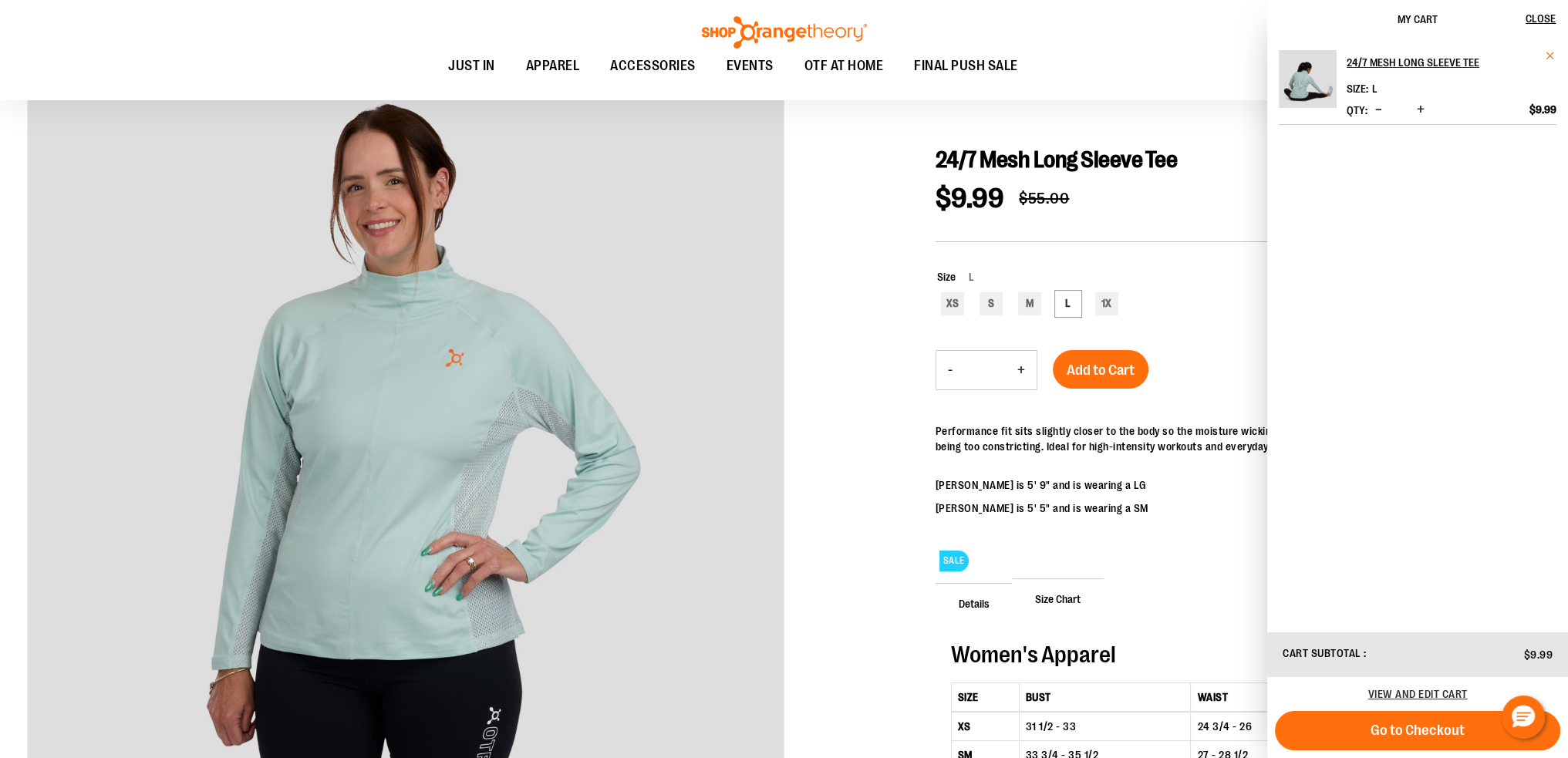
click at [1545, 52] on span "Remove item" at bounding box center [1550, 56] width 11 height 11
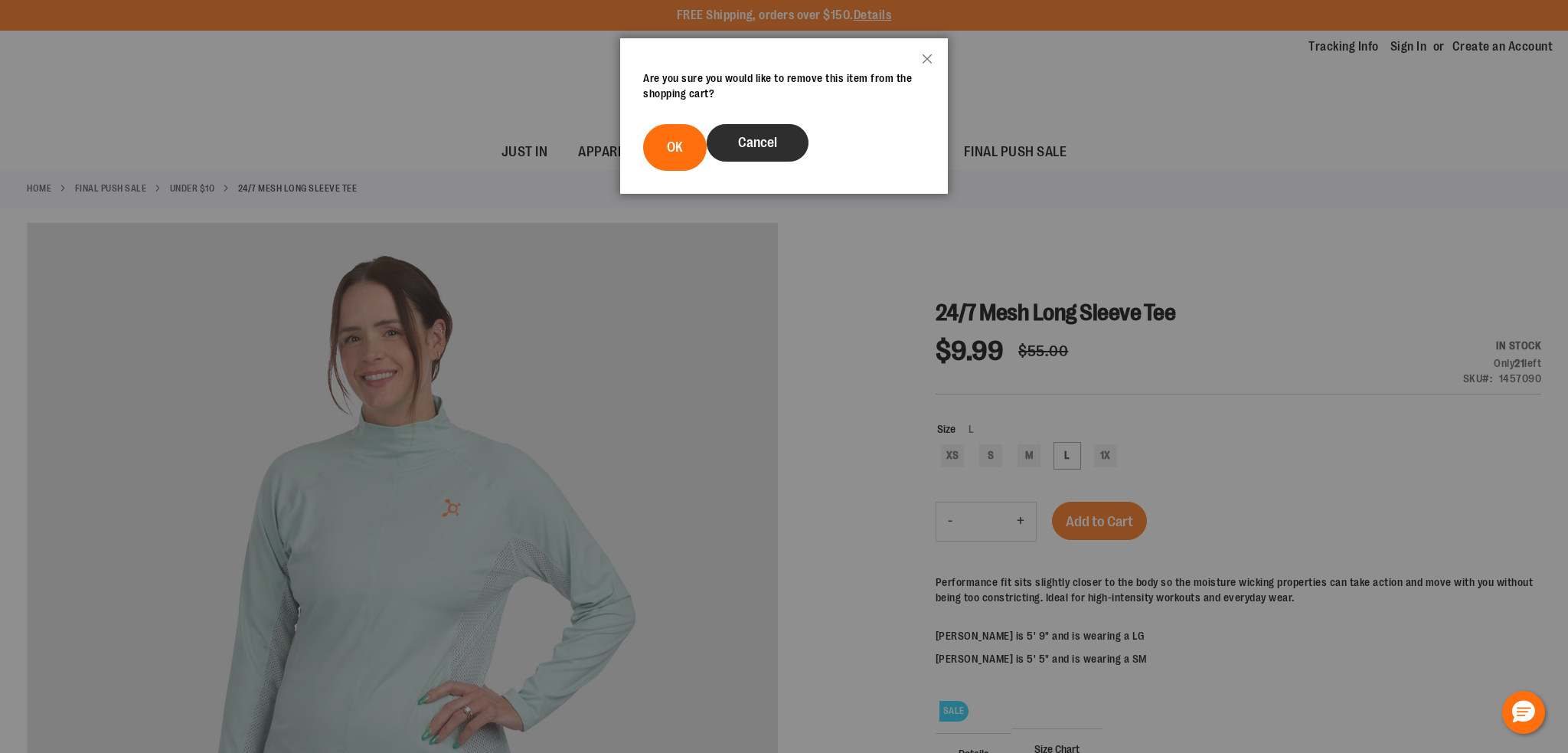
click at [726, 143] on button "Cancel" at bounding box center [757, 142] width 102 height 37
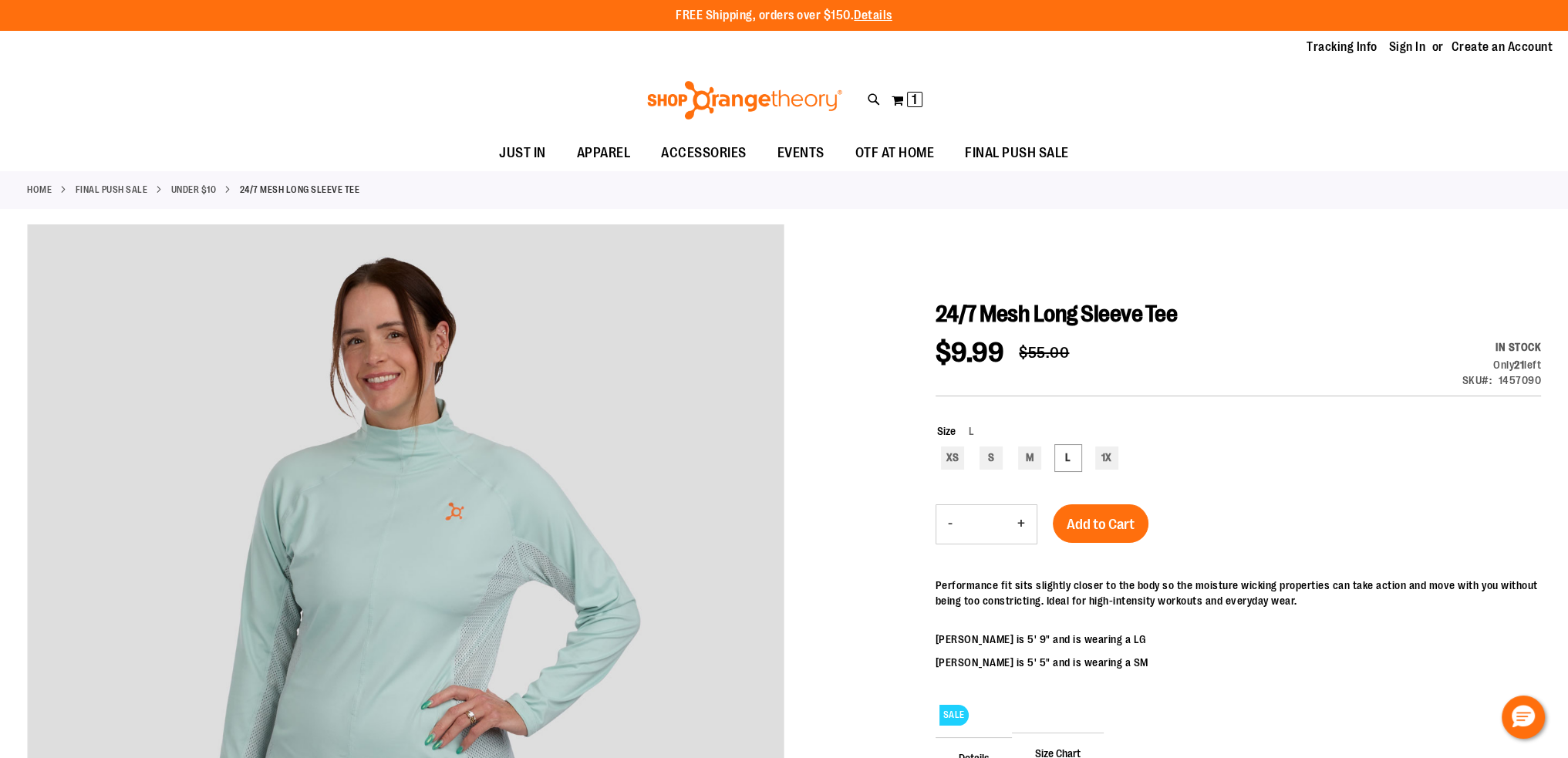
scroll to position [153, 0]
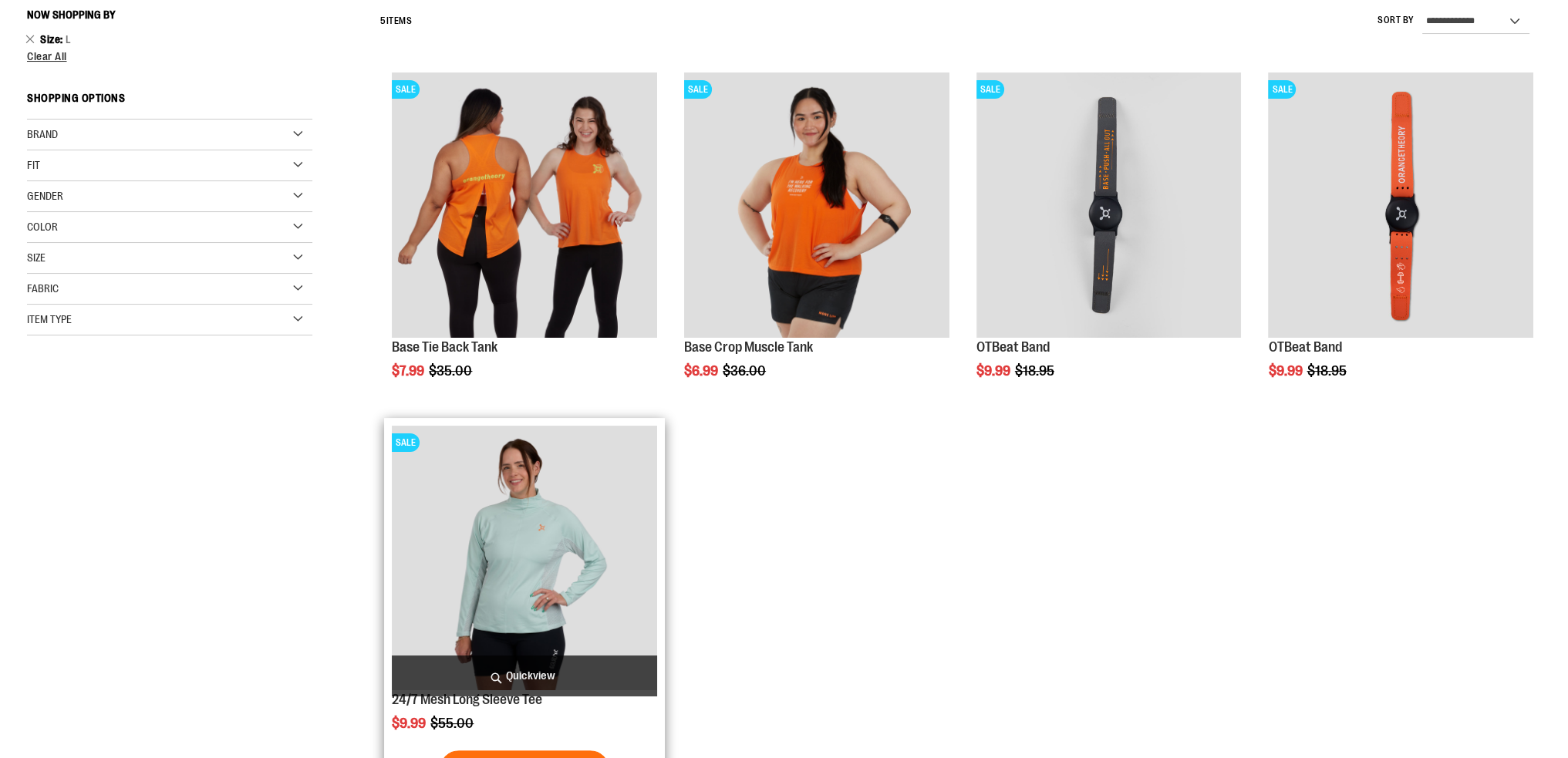
scroll to position [243, 0]
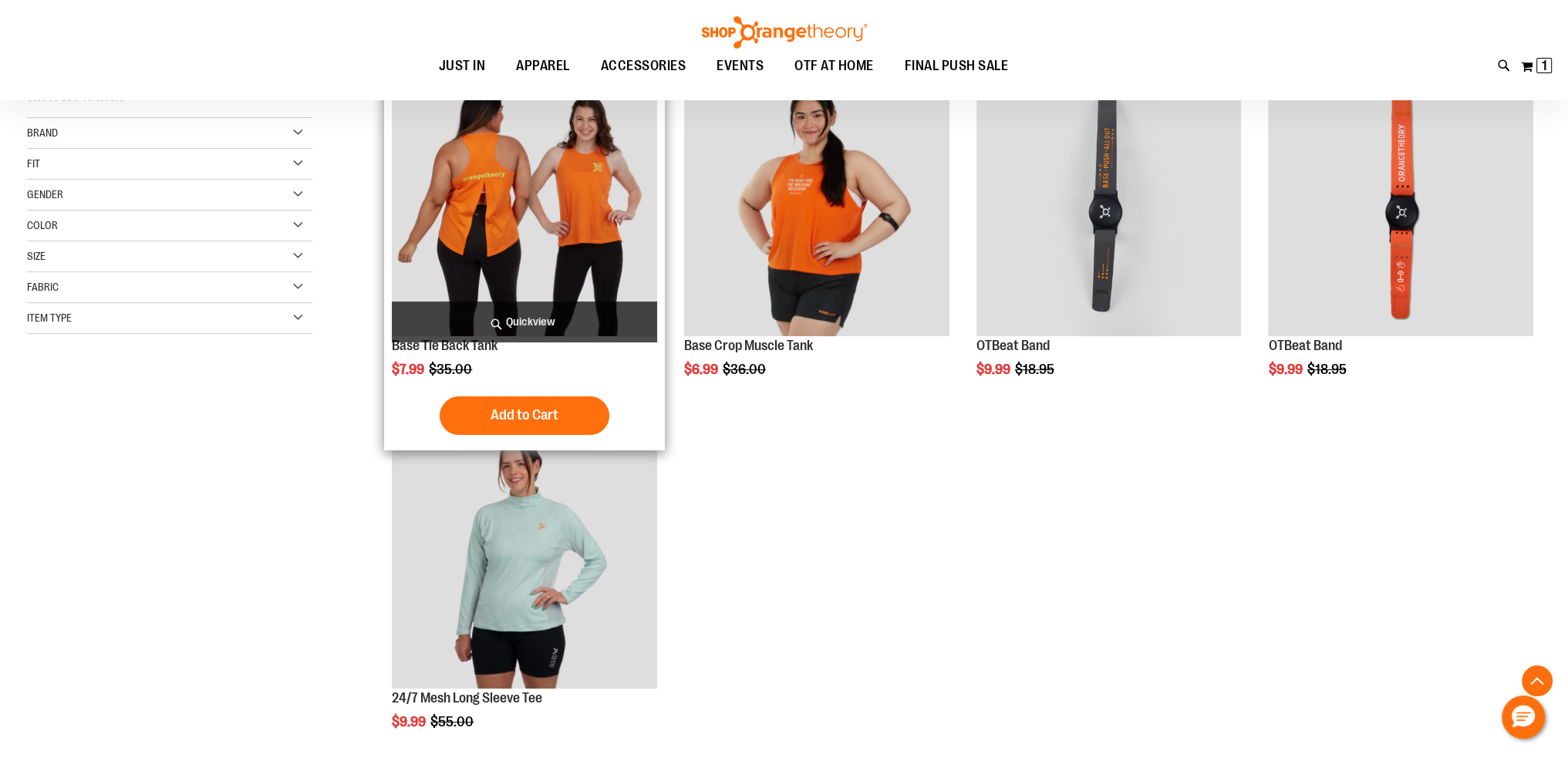
click at [585, 219] on img "product" at bounding box center [523, 203] width 265 height 265
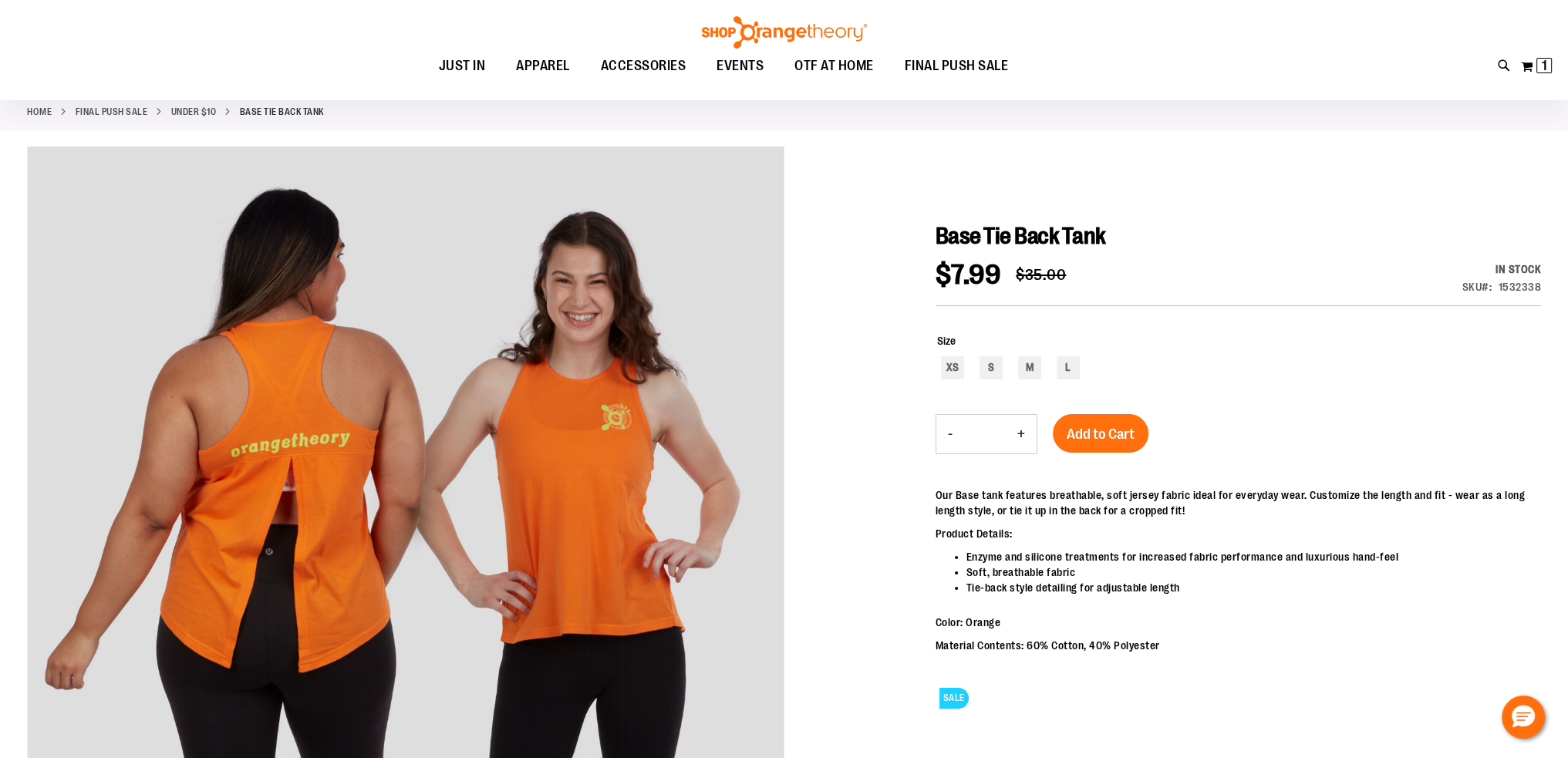
scroll to position [77, 0]
click at [1534, 70] on button "My Cart 1 1 items" at bounding box center [1536, 66] width 32 height 25
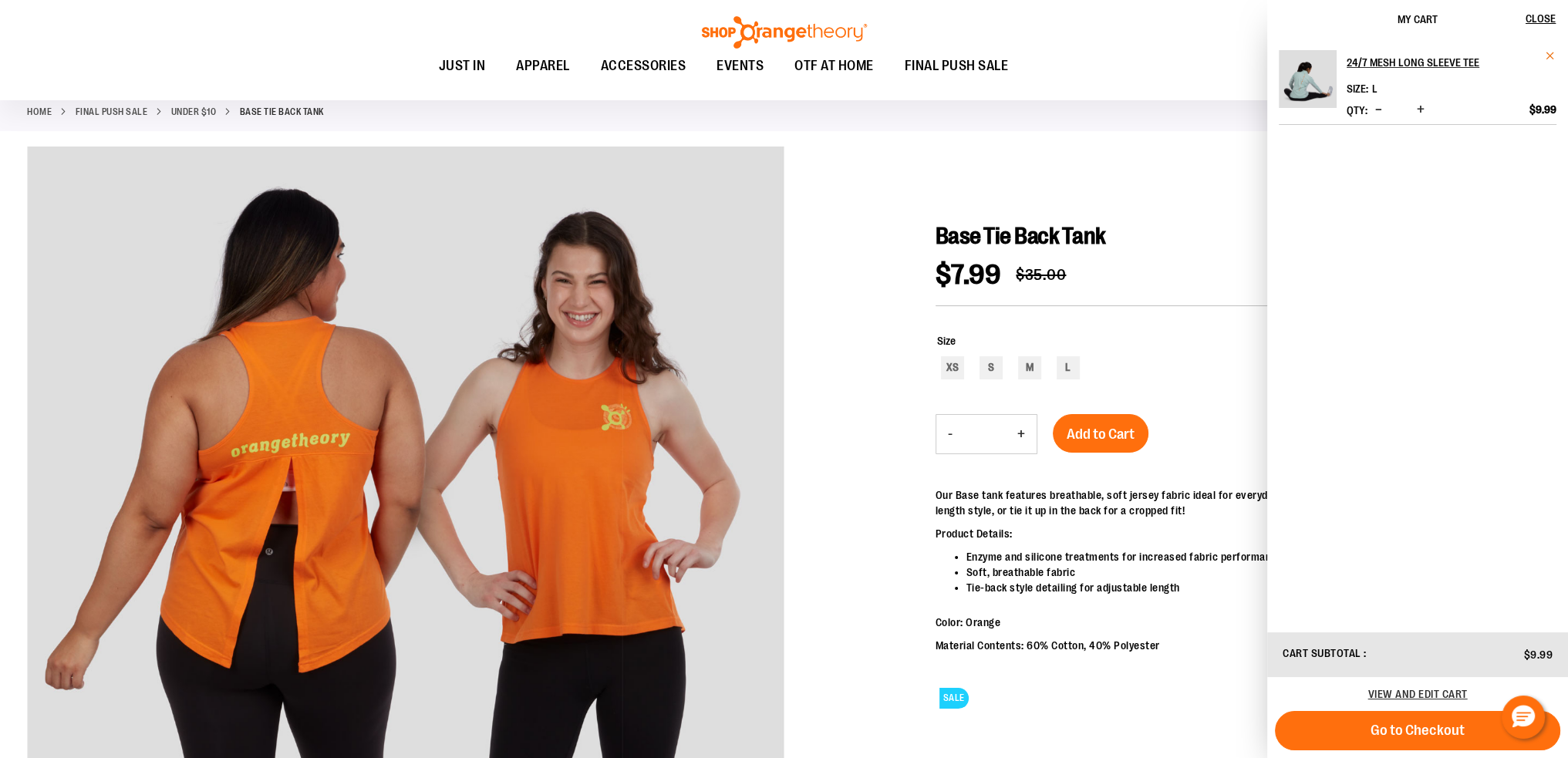
click at [1549, 54] on span "Remove item" at bounding box center [1550, 56] width 11 height 11
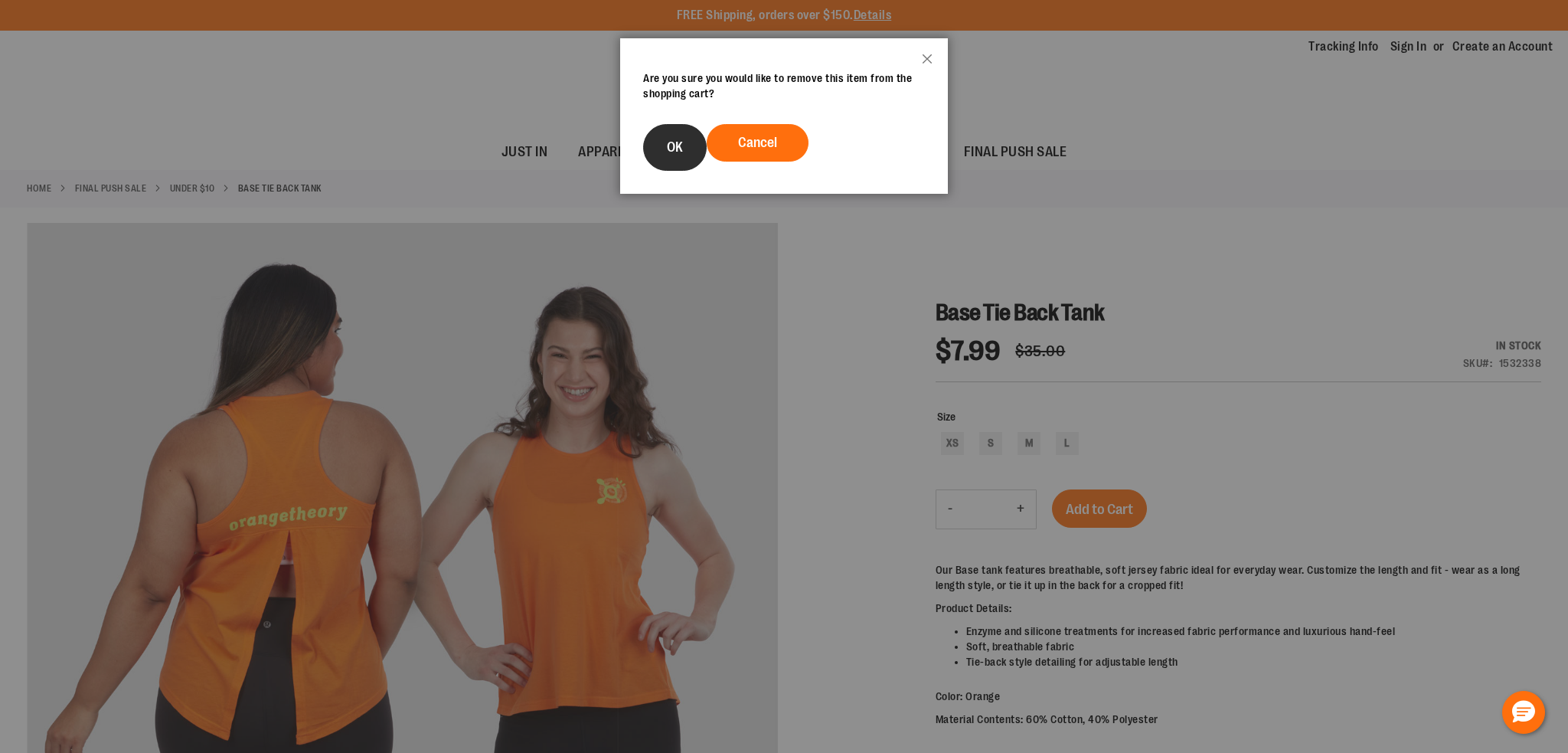
click at [680, 142] on span "OK" at bounding box center [675, 146] width 16 height 15
